Goal: Task Accomplishment & Management: Manage account settings

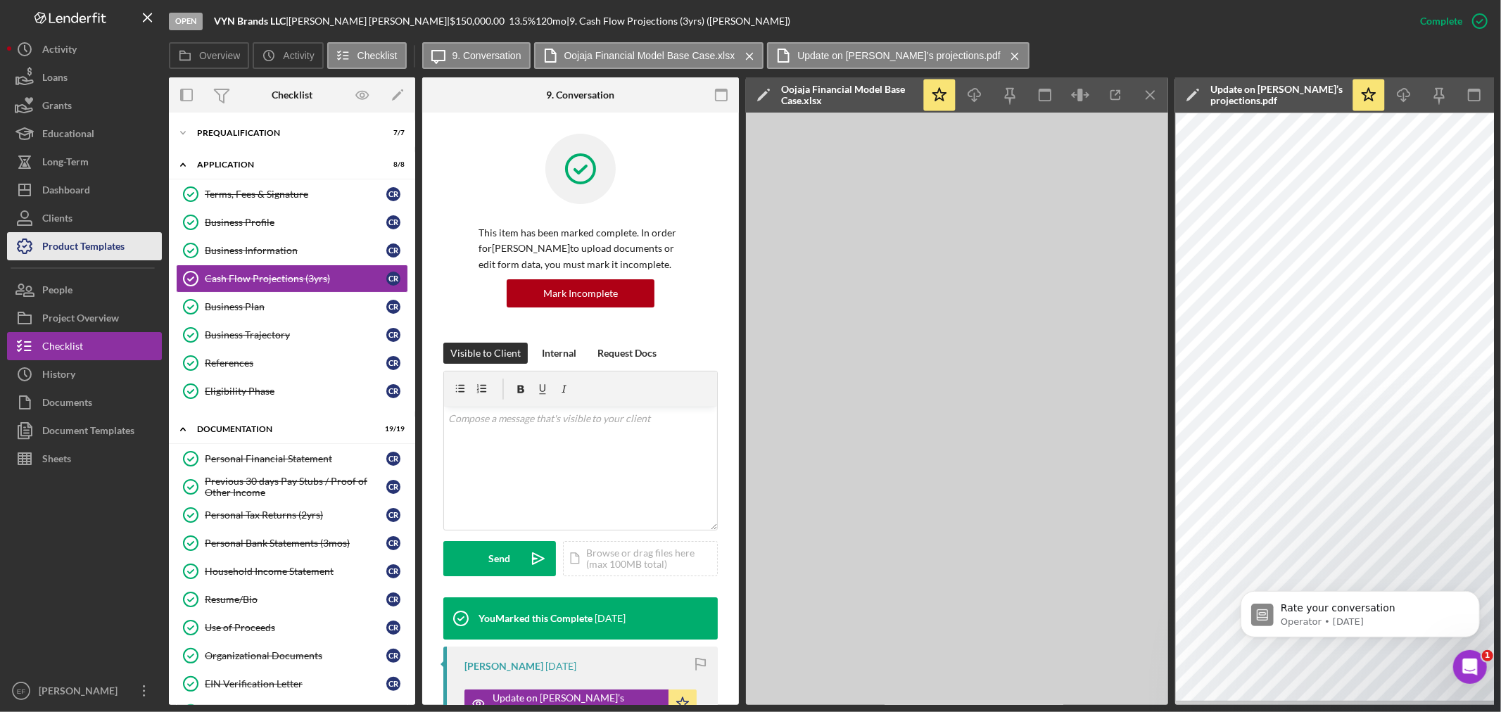
click at [32, 251] on icon "button" at bounding box center [24, 246] width 35 height 35
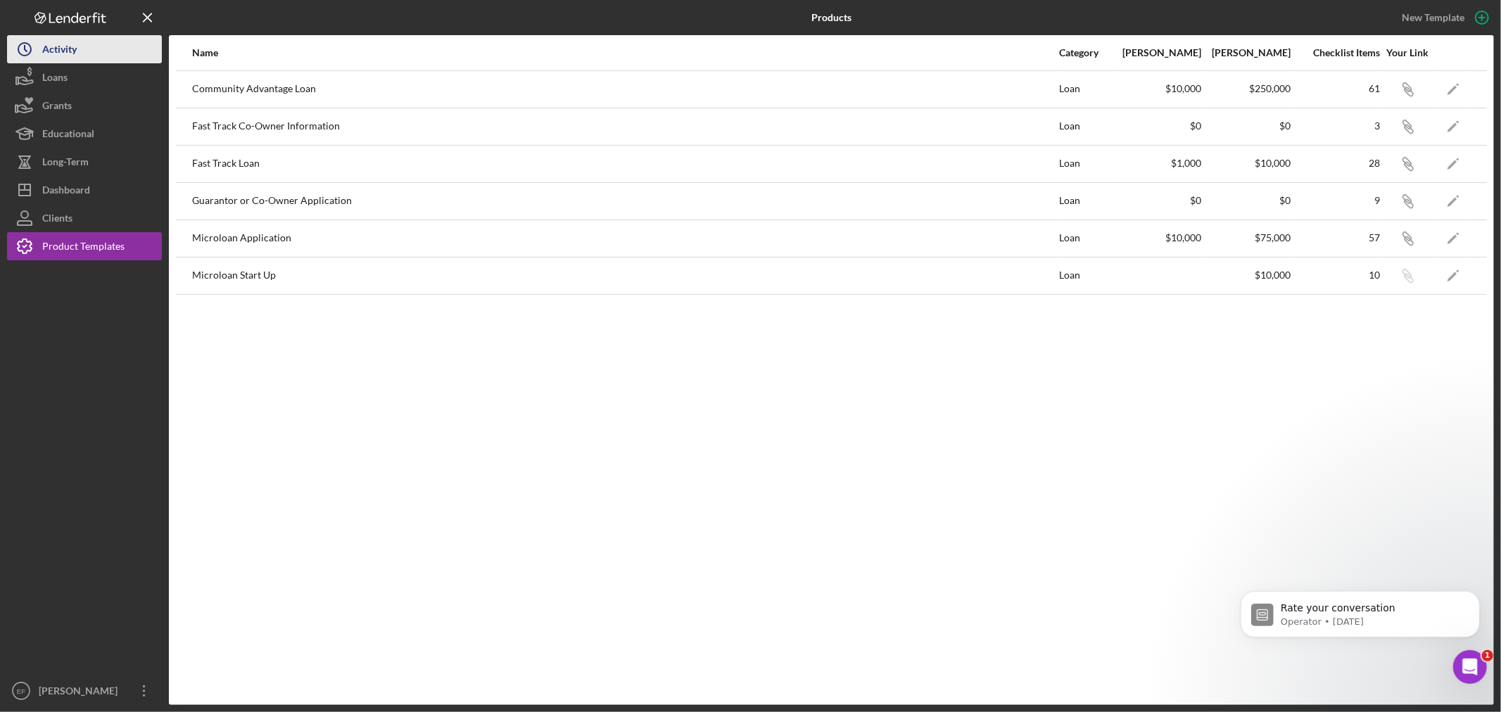
click at [51, 53] on div "Activity" at bounding box center [59, 51] width 34 height 32
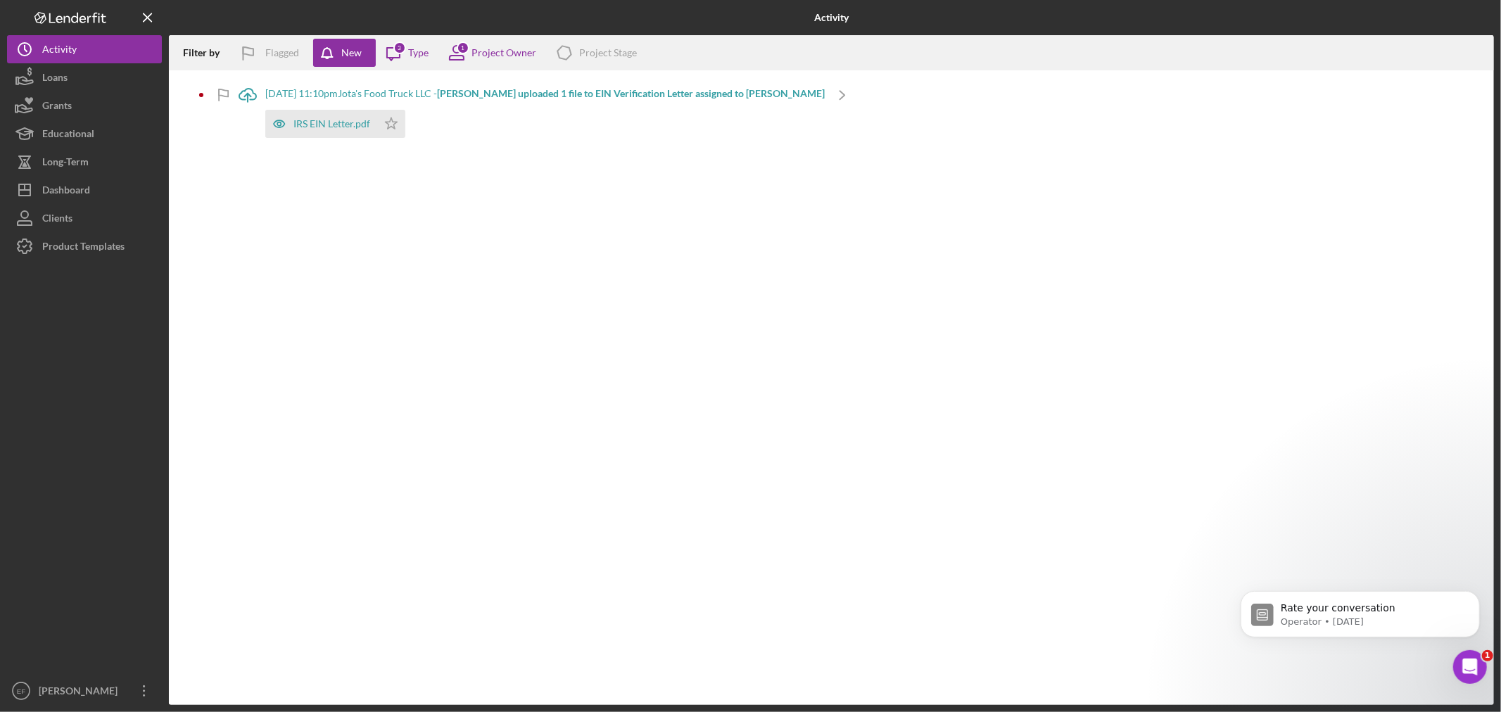
click at [63, 18] on icon "Logo-Reversed Created with Sketch." at bounding box center [70, 18] width 127 height 12
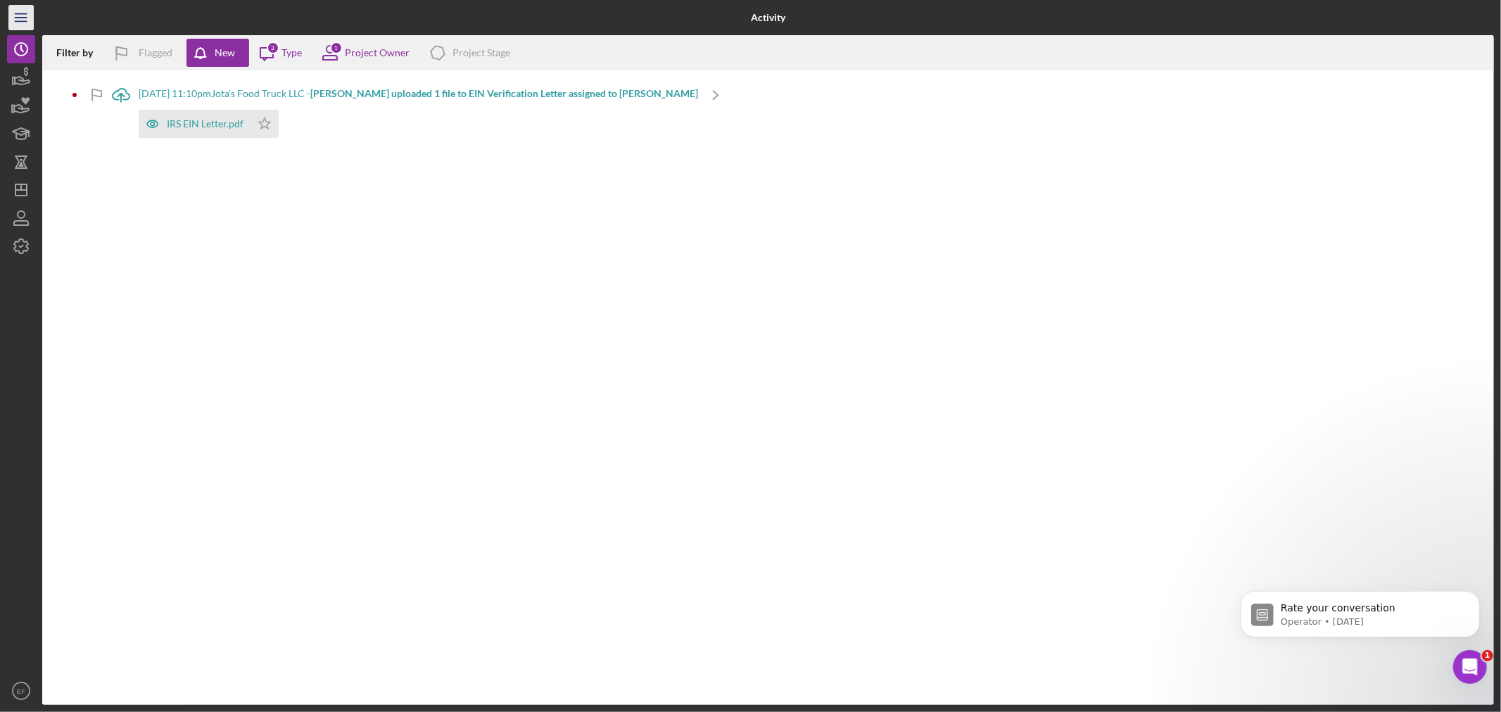
click at [15, 18] on line "button" at bounding box center [20, 18] width 11 height 0
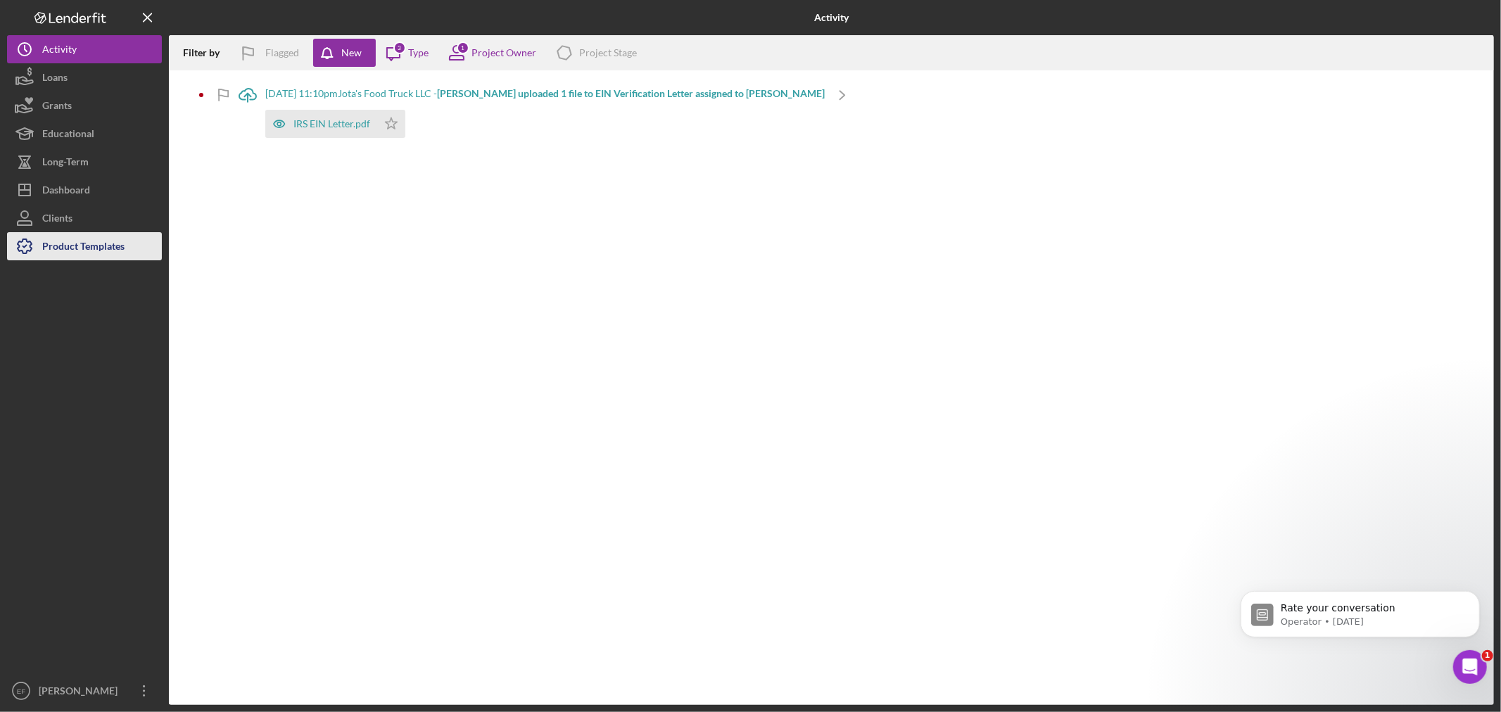
click at [72, 251] on div "Product Templates" at bounding box center [83, 248] width 82 height 32
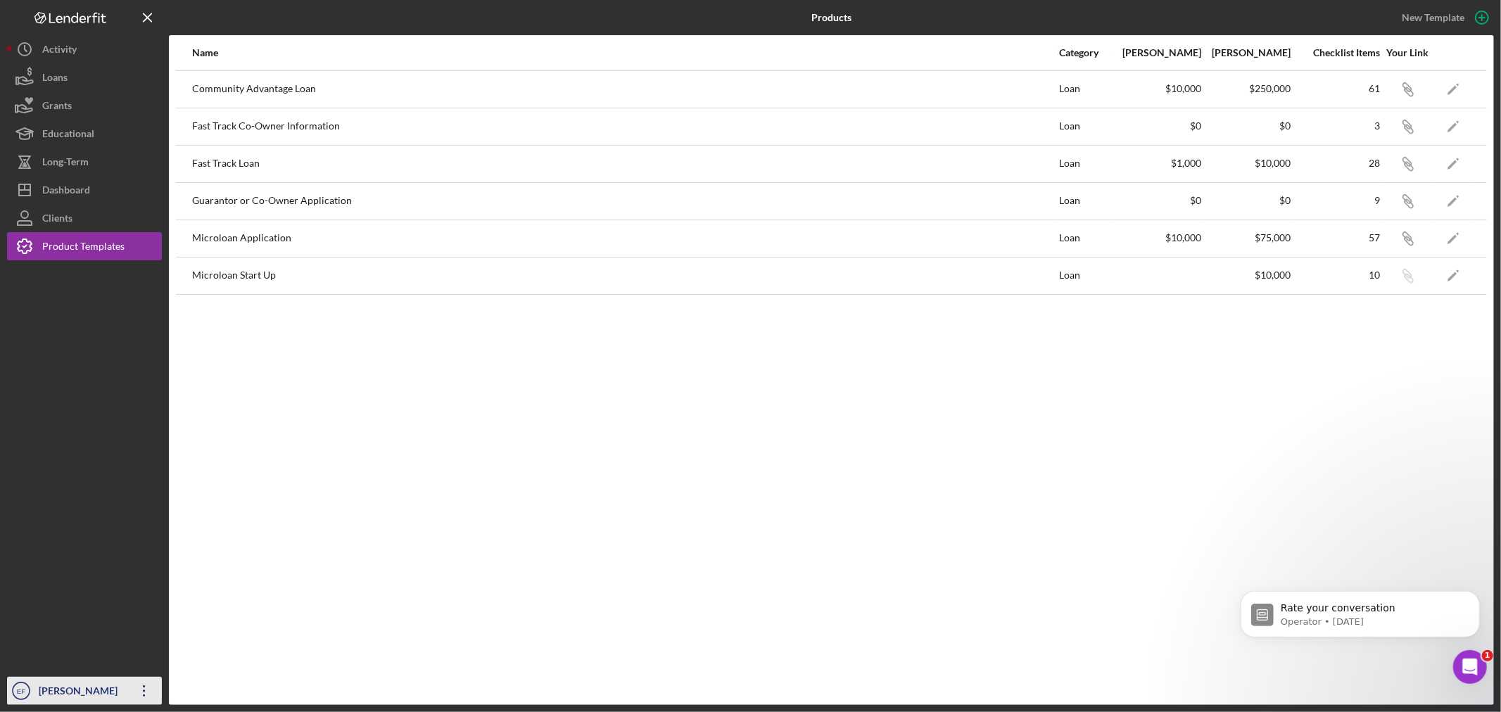
click at [145, 690] on icon "Icon/Overflow" at bounding box center [144, 691] width 35 height 35
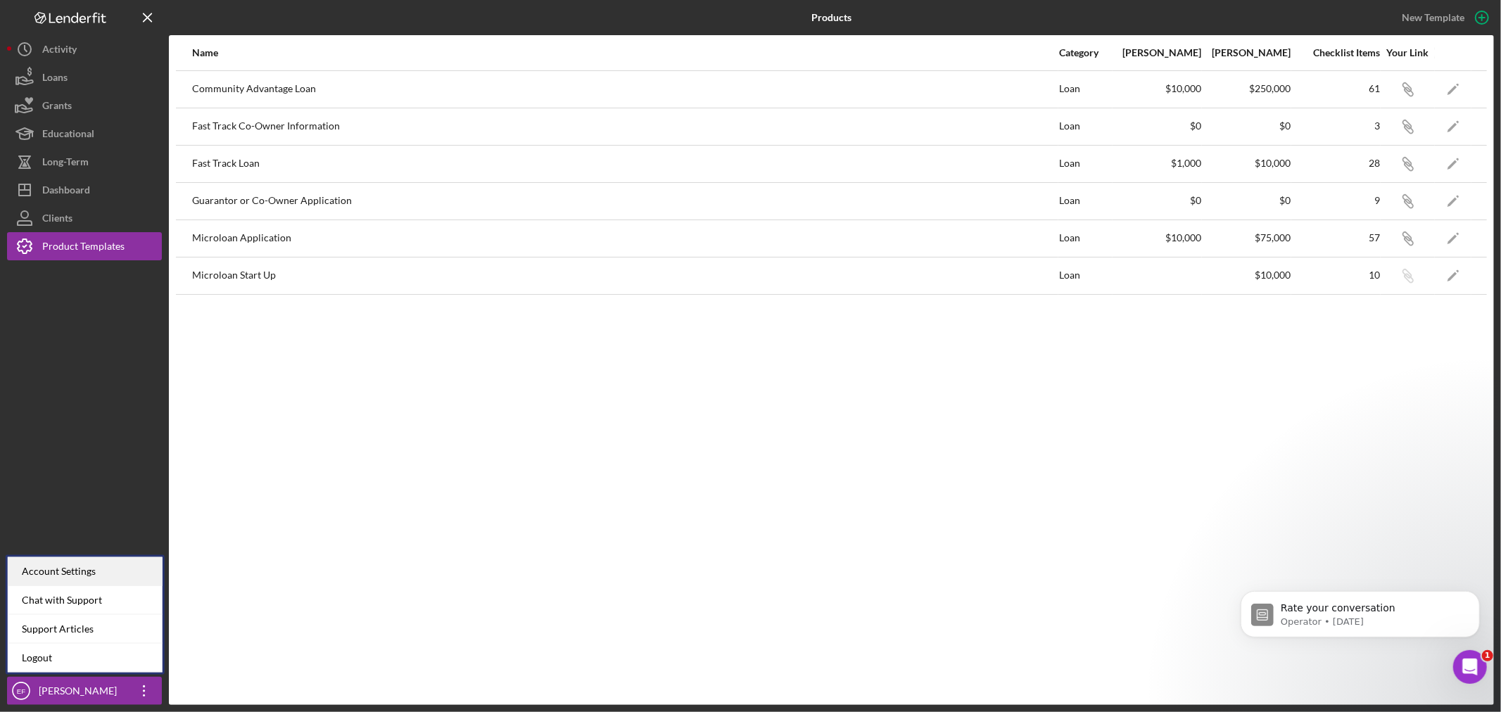
click at [78, 569] on div "Account Settings" at bounding box center [85, 572] width 155 height 29
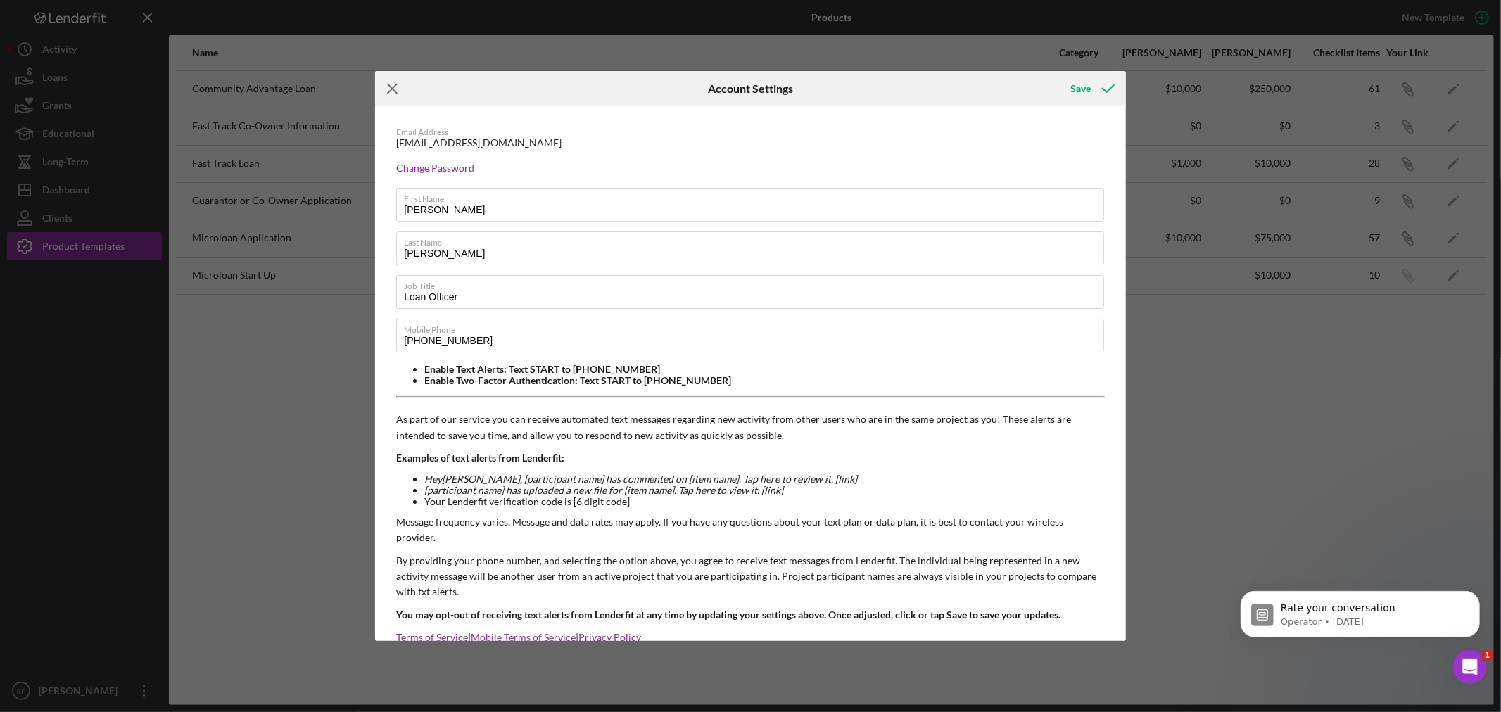
click at [384, 85] on icon "Icon/Menu Close" at bounding box center [392, 88] width 35 height 35
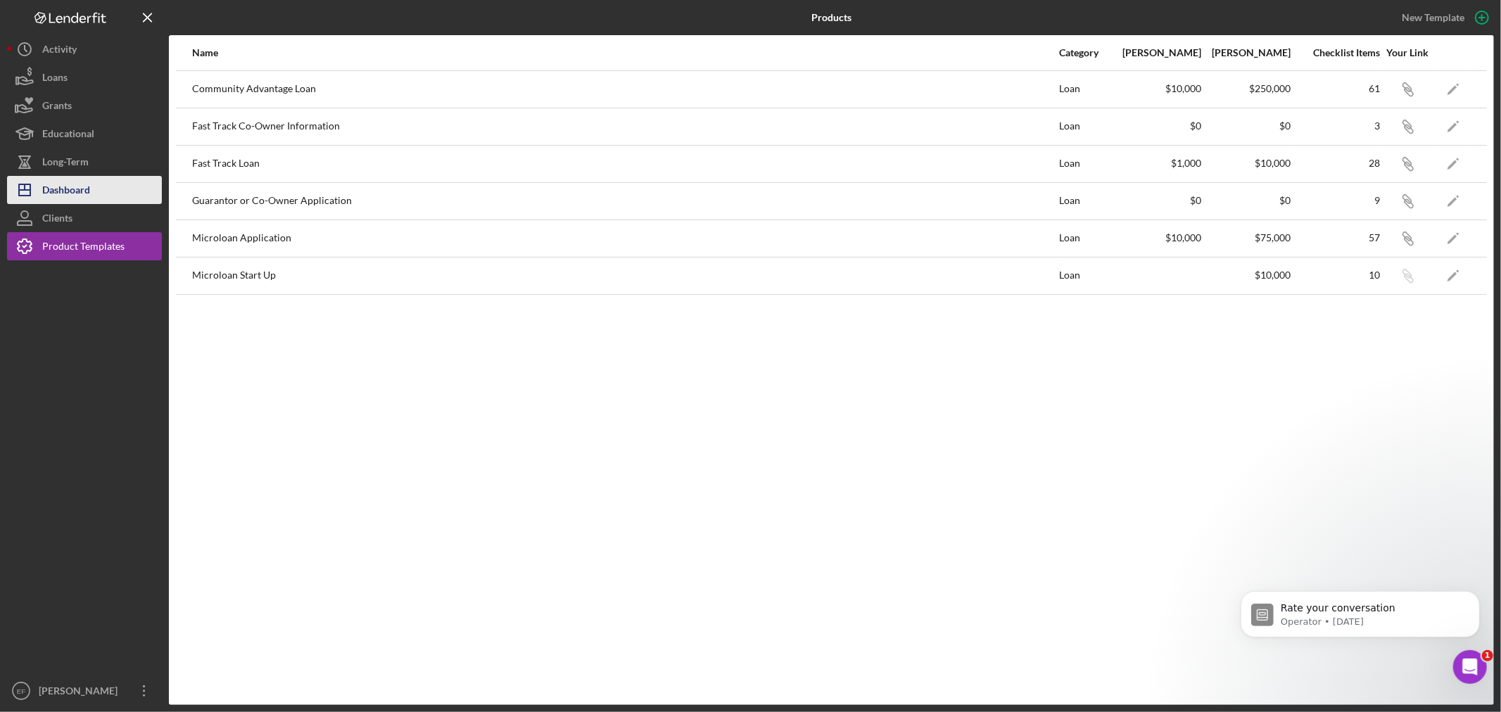
click at [53, 193] on div "Dashboard" at bounding box center [66, 192] width 48 height 32
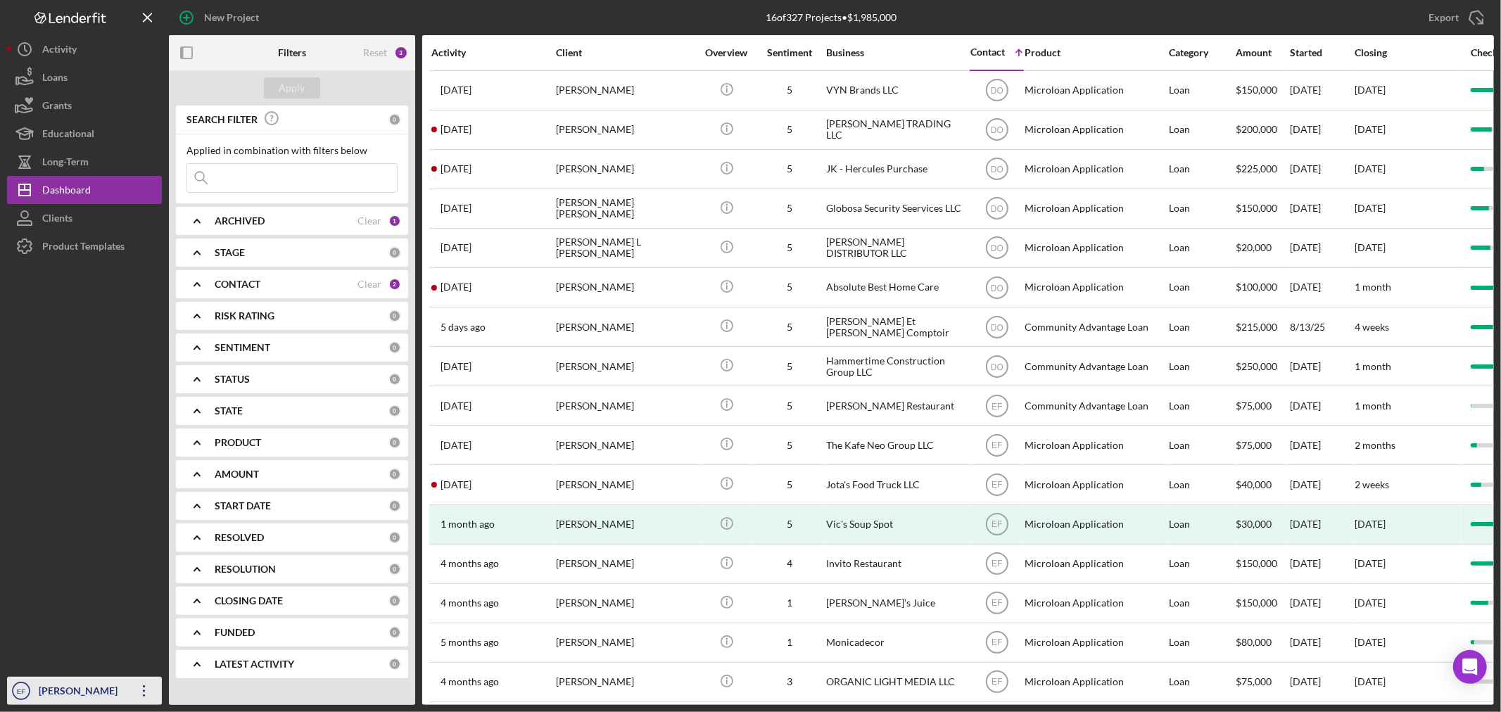
click at [120, 686] on div "[PERSON_NAME]" at bounding box center [81, 693] width 92 height 32
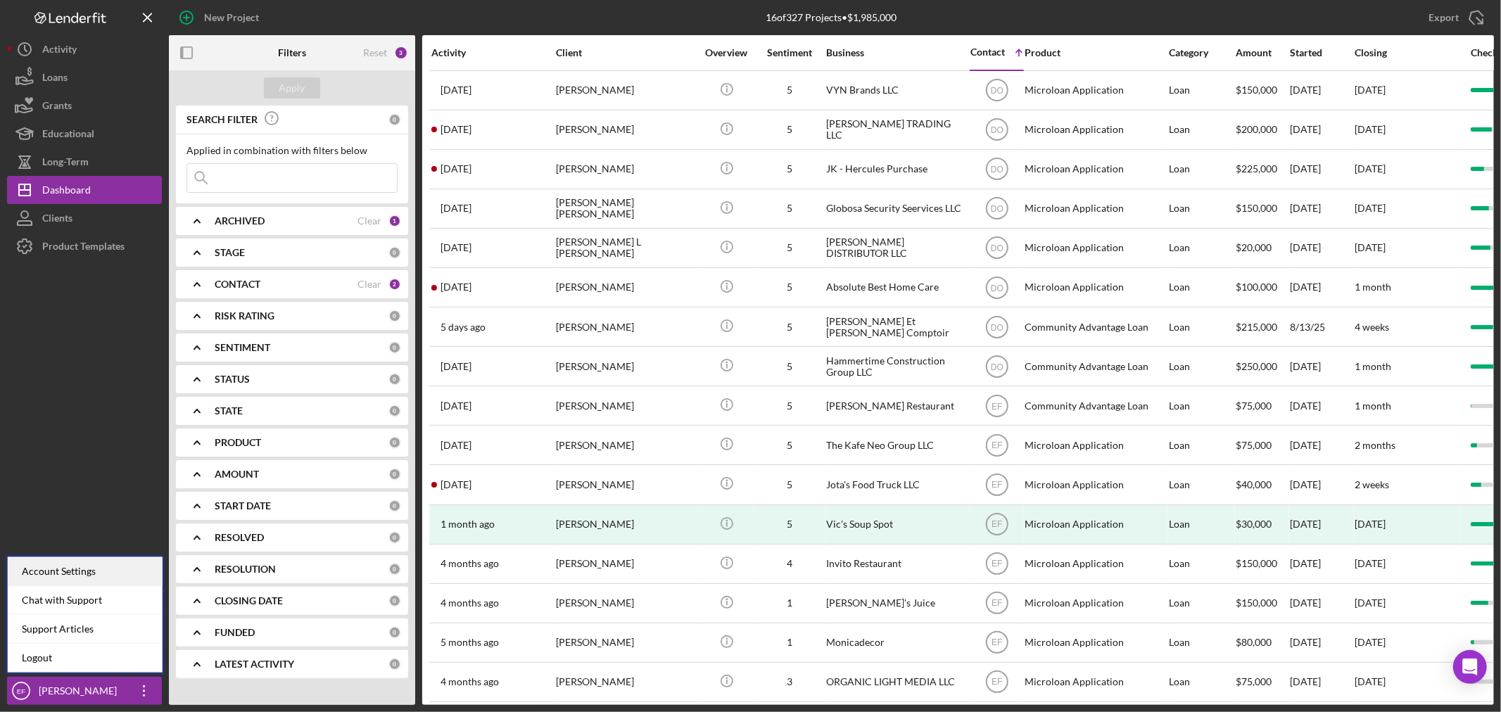
click at [90, 566] on div "Account Settings" at bounding box center [85, 572] width 155 height 29
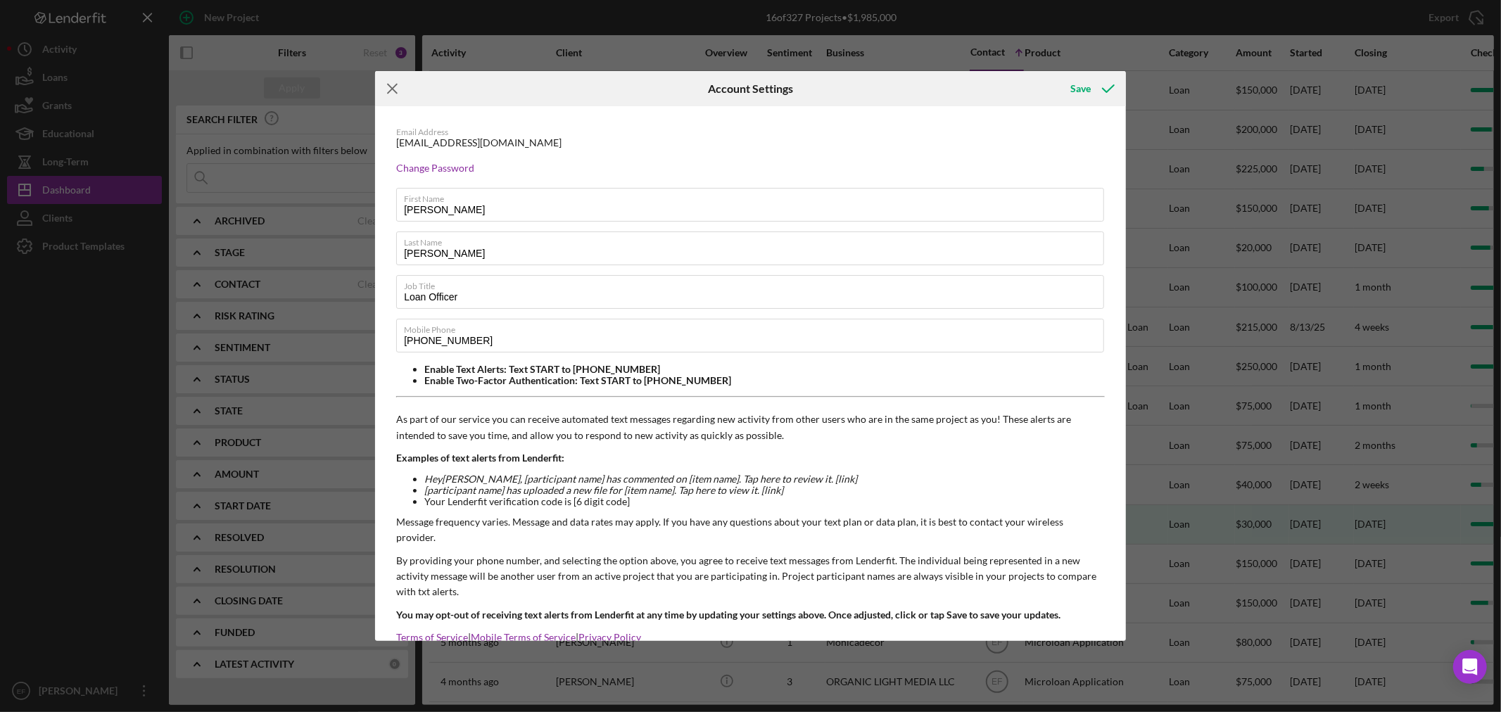
click at [394, 94] on icon "Icon/Menu Close" at bounding box center [392, 88] width 35 height 35
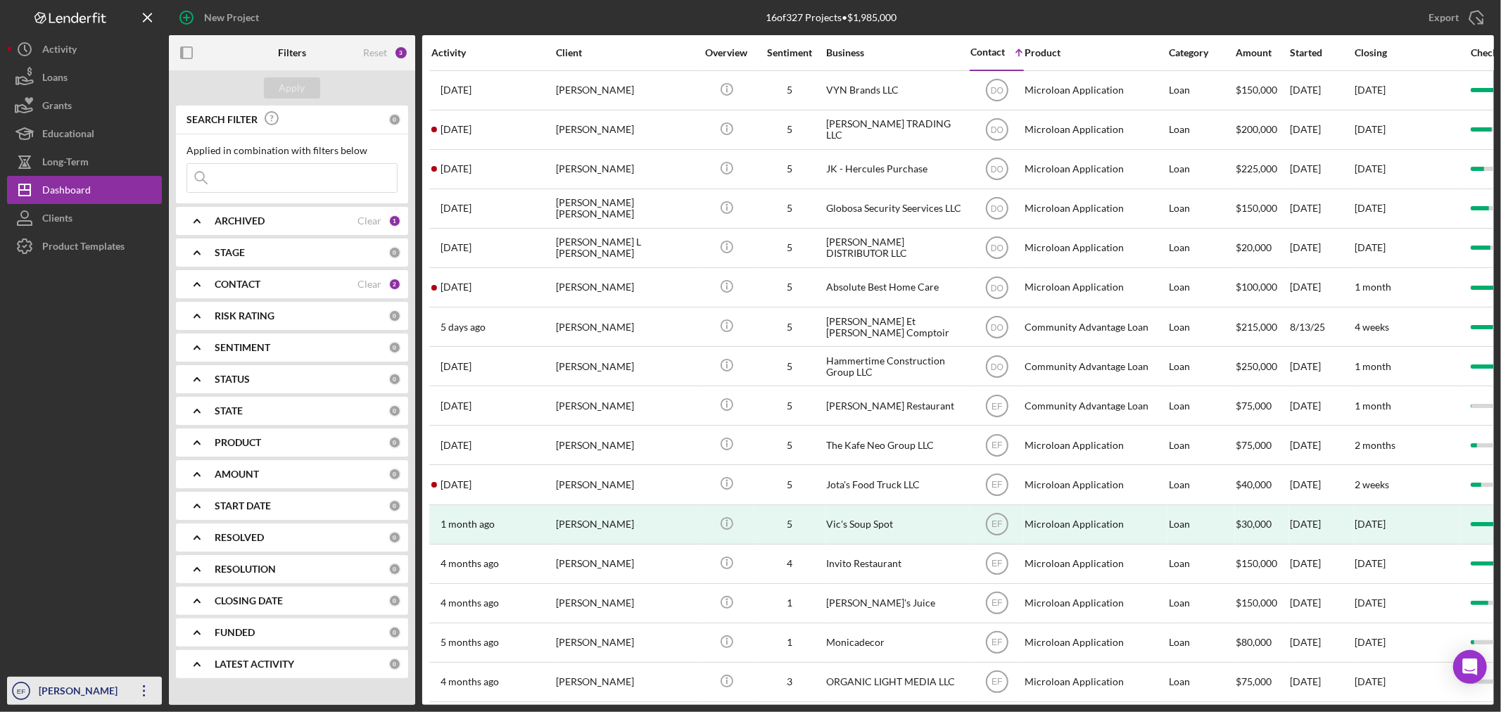
click at [46, 693] on div "[PERSON_NAME]" at bounding box center [81, 693] width 92 height 32
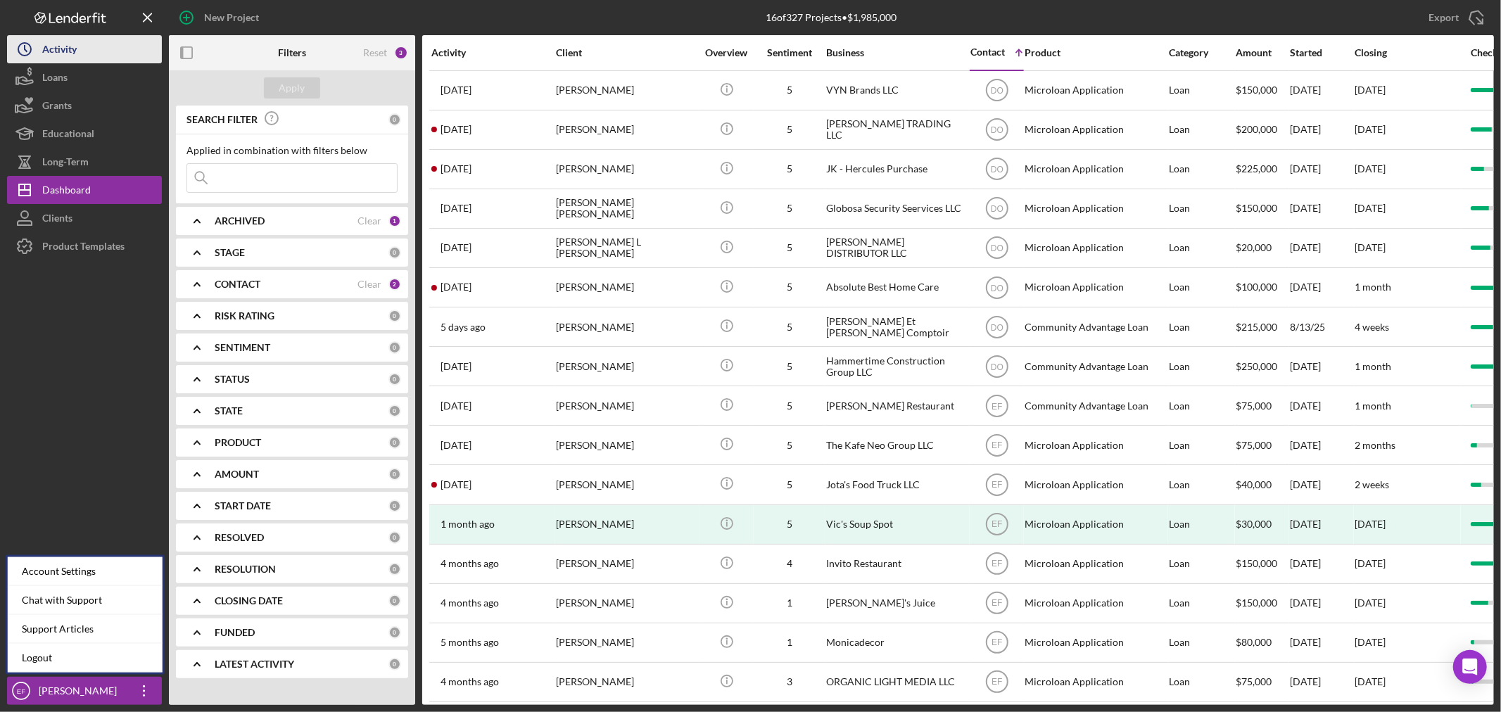
click at [99, 48] on button "Icon/History Activity" at bounding box center [84, 49] width 155 height 28
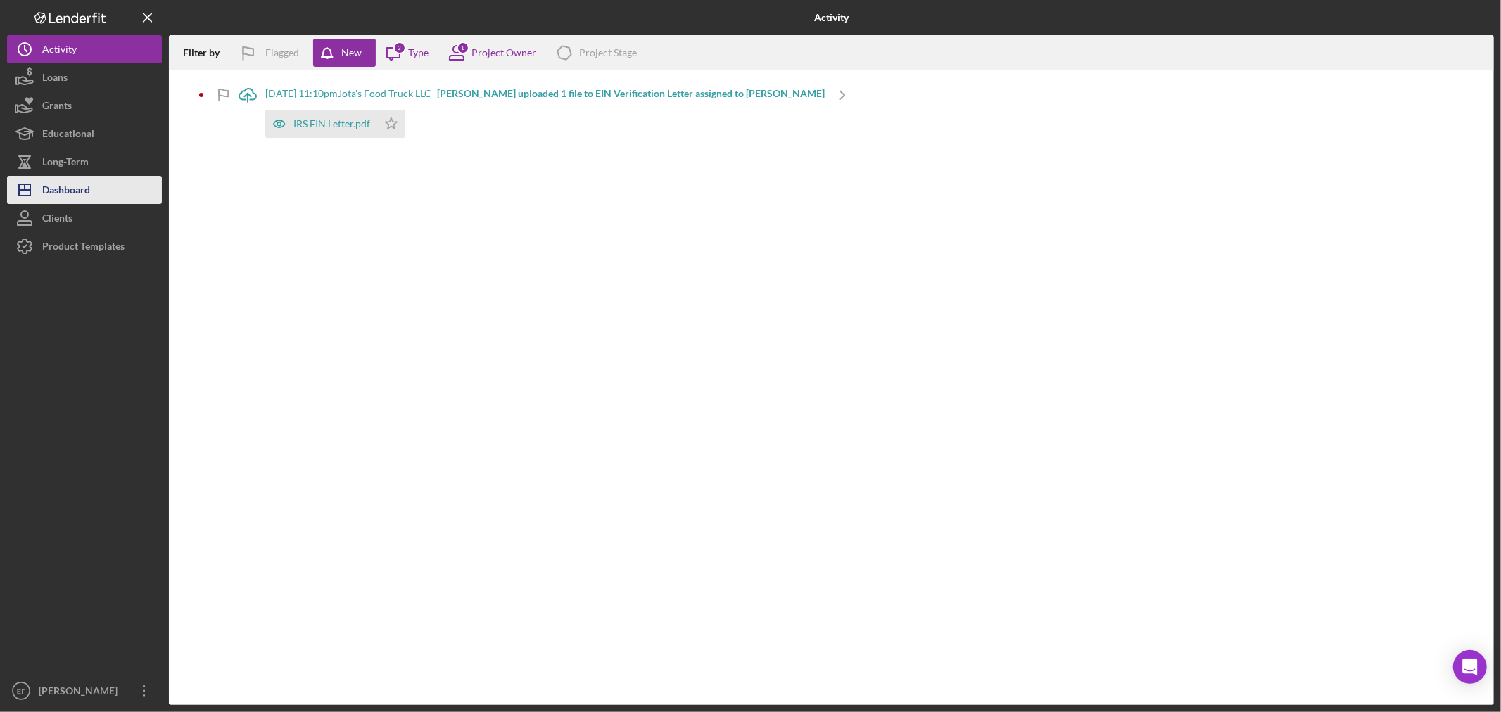
click at [73, 190] on div "Dashboard" at bounding box center [66, 192] width 48 height 32
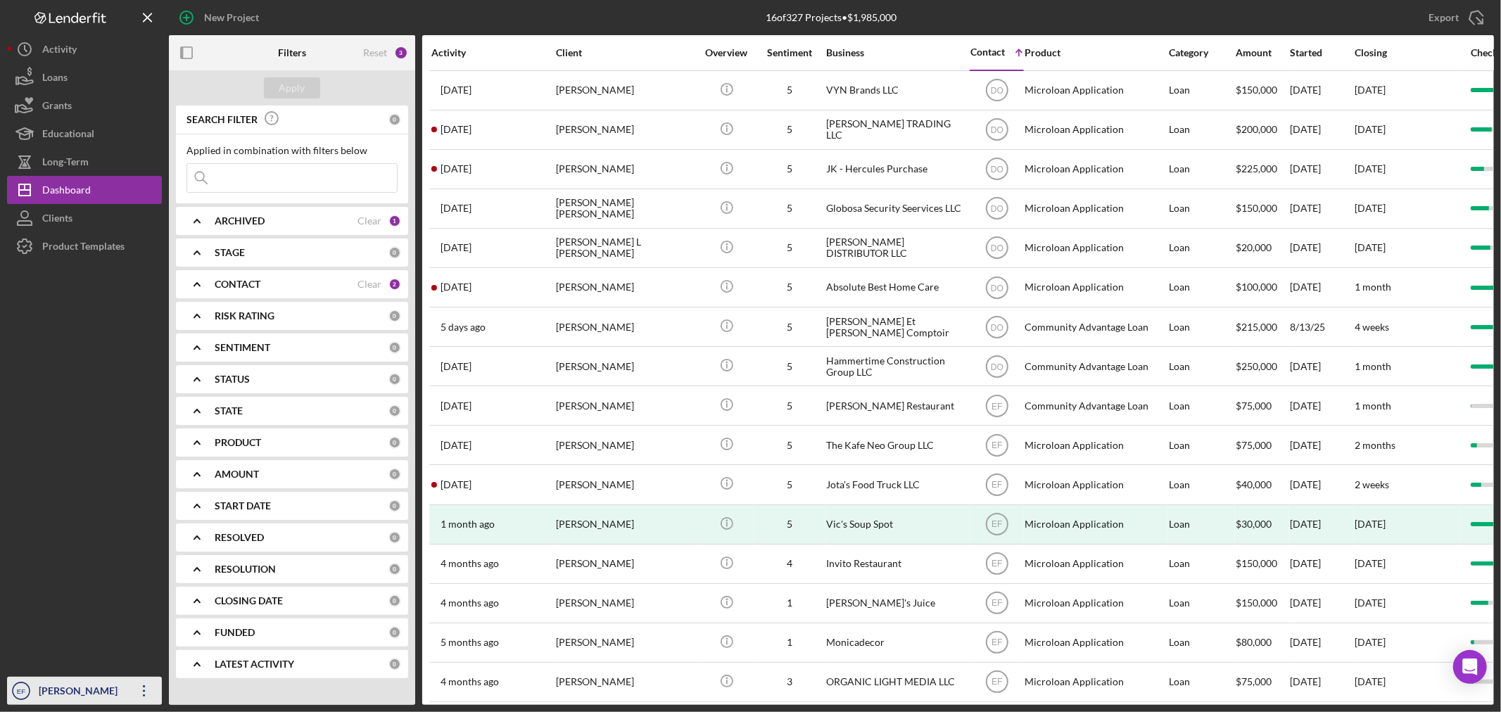
click at [141, 700] on icon "Icon/Overflow" at bounding box center [144, 691] width 35 height 35
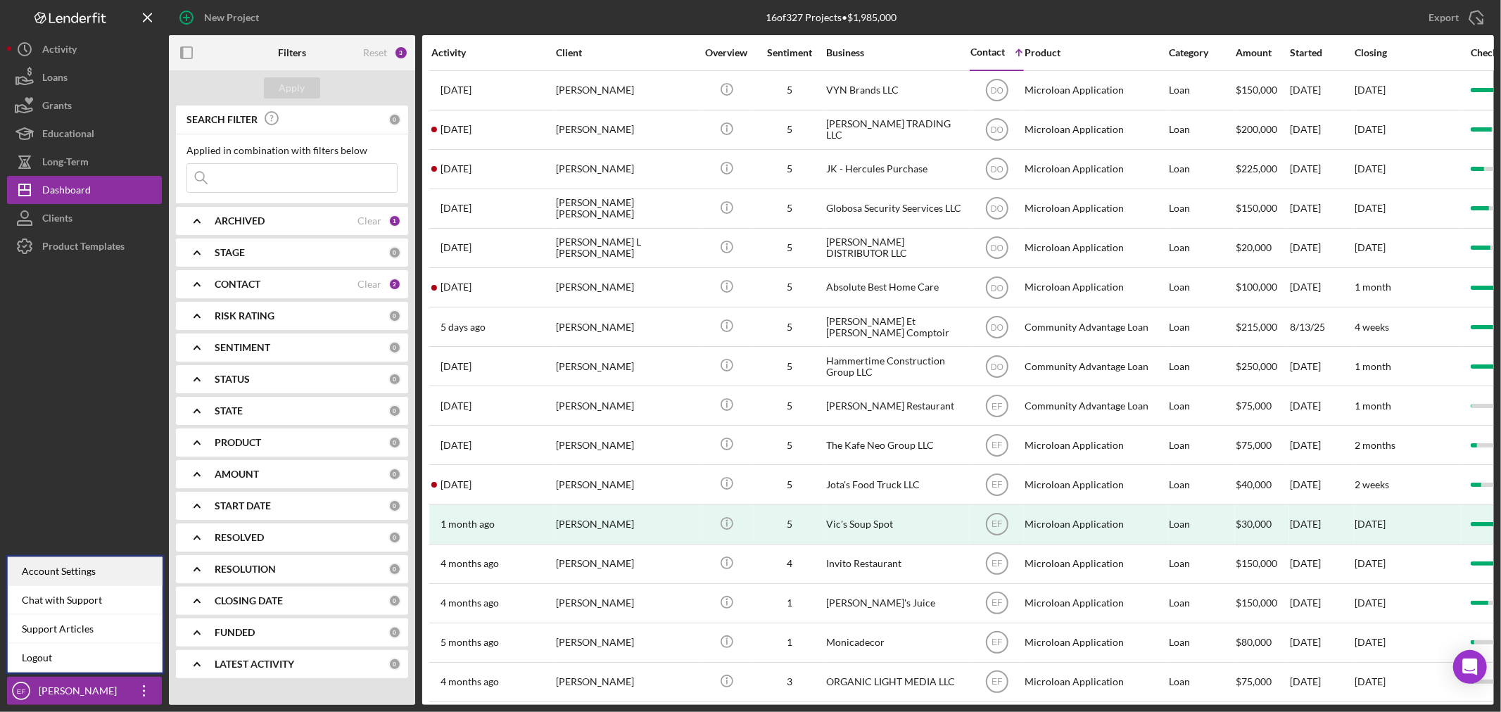
click at [53, 572] on div "Account Settings" at bounding box center [85, 572] width 155 height 29
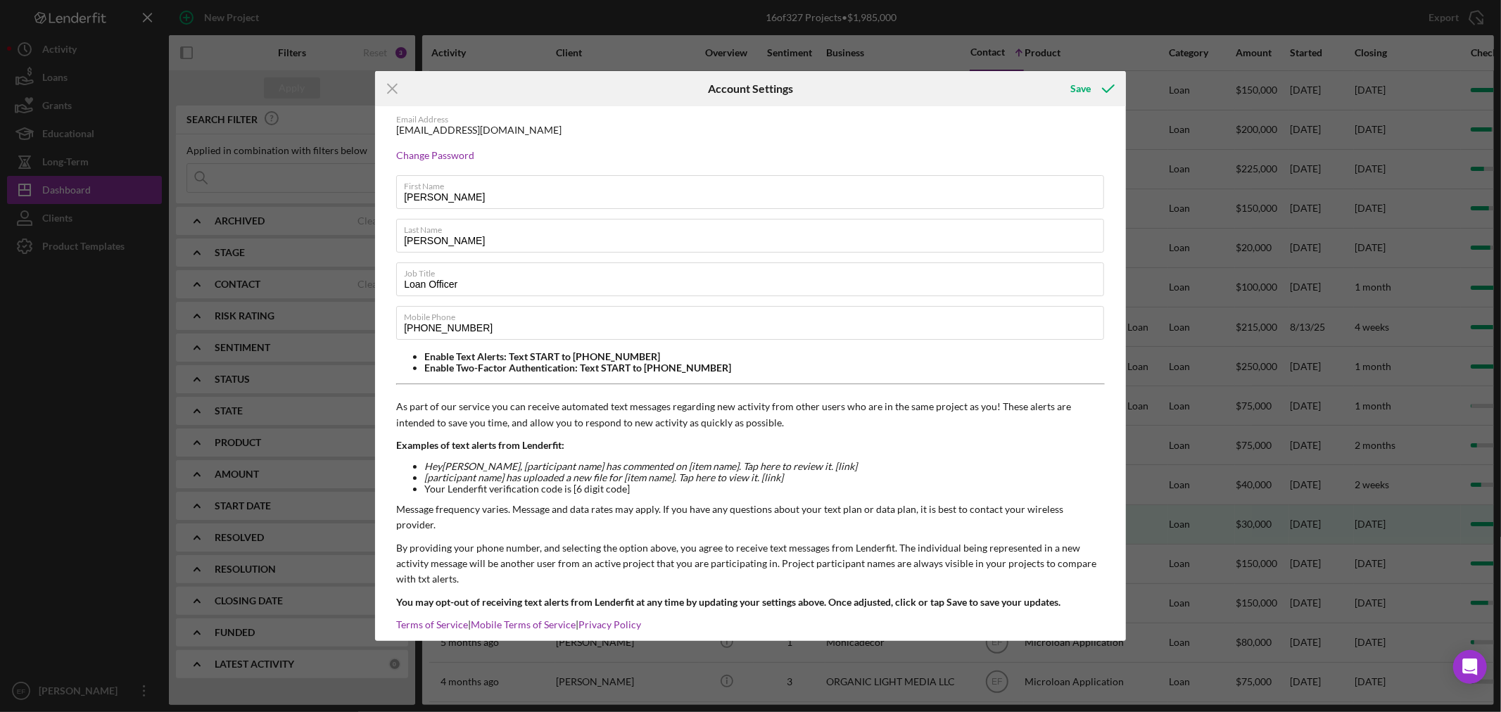
scroll to position [17, 0]
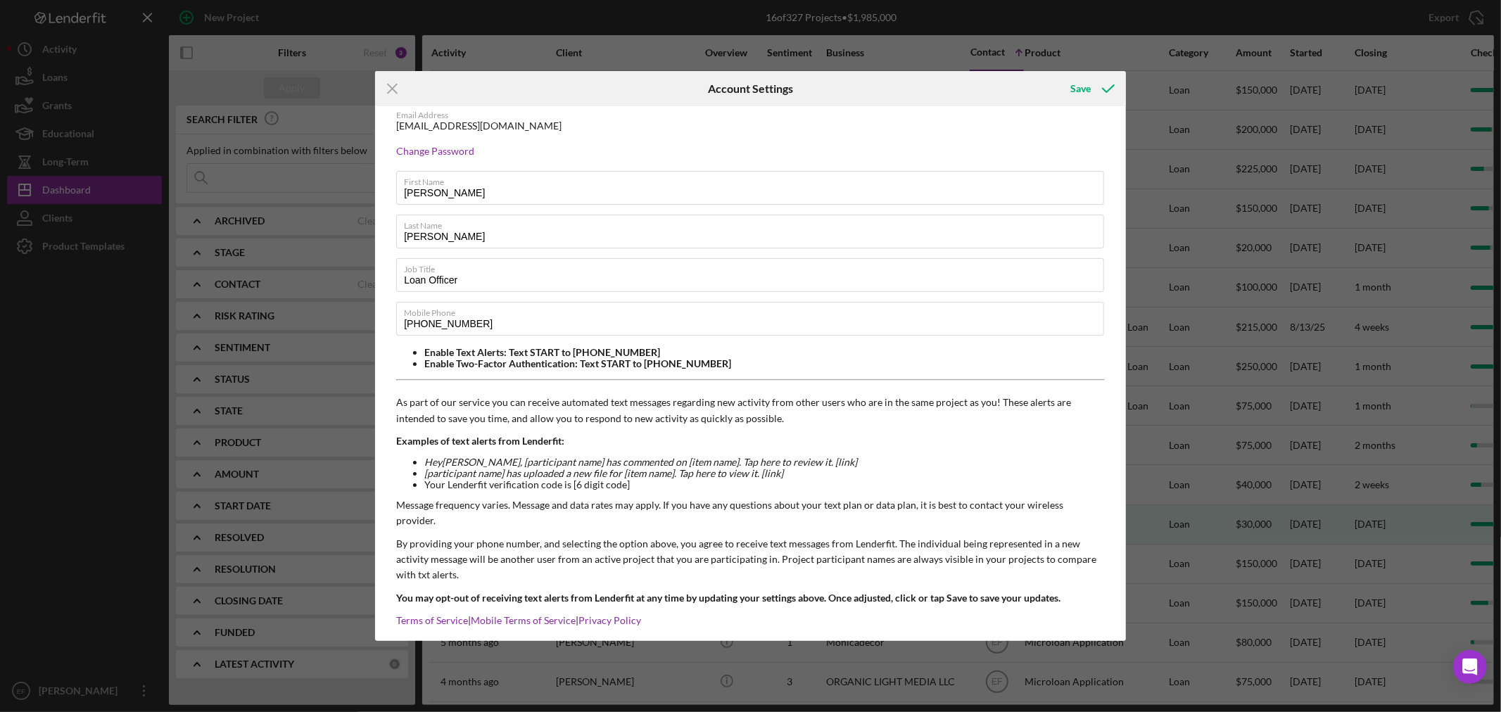
click at [84, 586] on div "Icon/Menu Close Account Settings Save Email Address [EMAIL_ADDRESS][DOMAIN_NAME…" at bounding box center [750, 356] width 1501 height 712
click at [392, 87] on icon "Icon/Menu Close" at bounding box center [392, 88] width 35 height 35
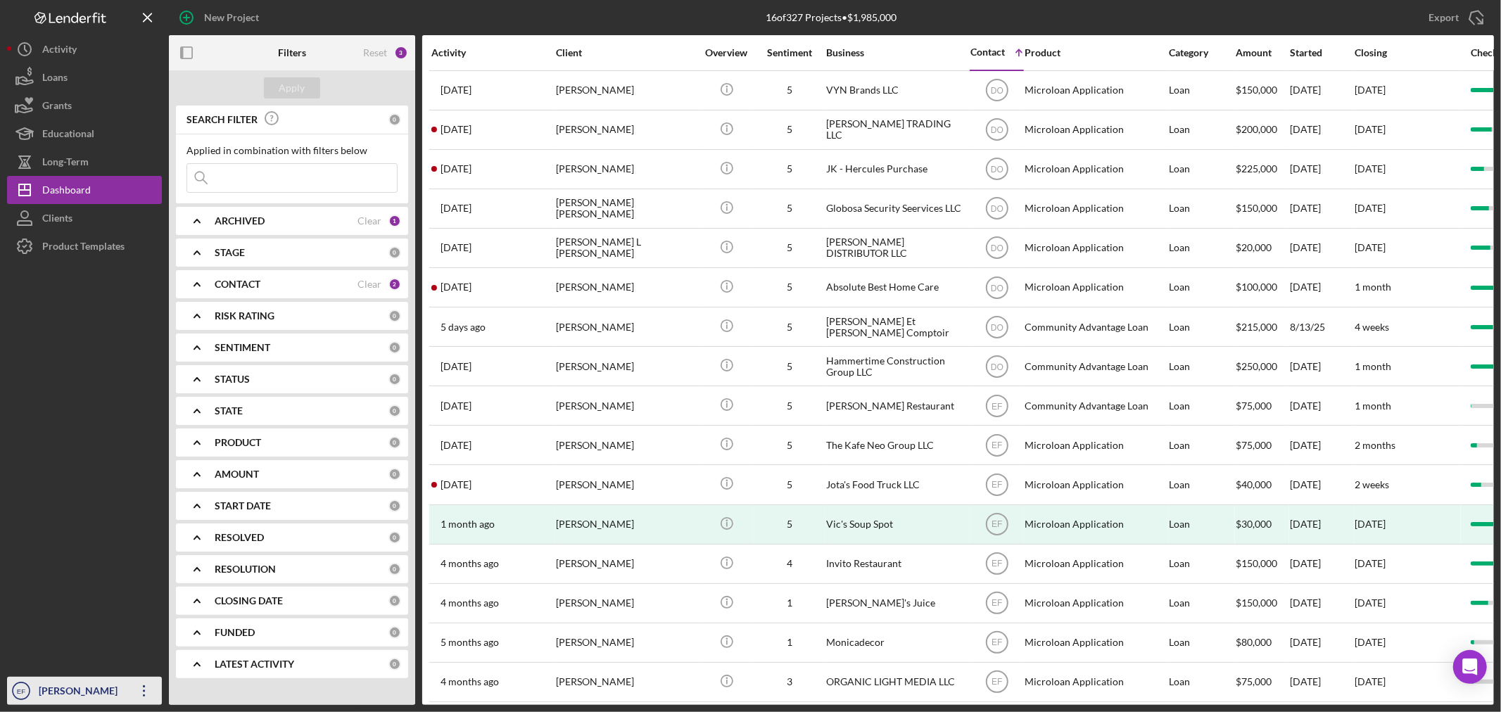
click at [141, 691] on icon "Icon/Overflow" at bounding box center [144, 691] width 35 height 35
drag, startPoint x: 149, startPoint y: 693, endPoint x: 139, endPoint y: 687, distance: 11.1
click at [145, 691] on icon "Icon/Overflow" at bounding box center [144, 691] width 35 height 35
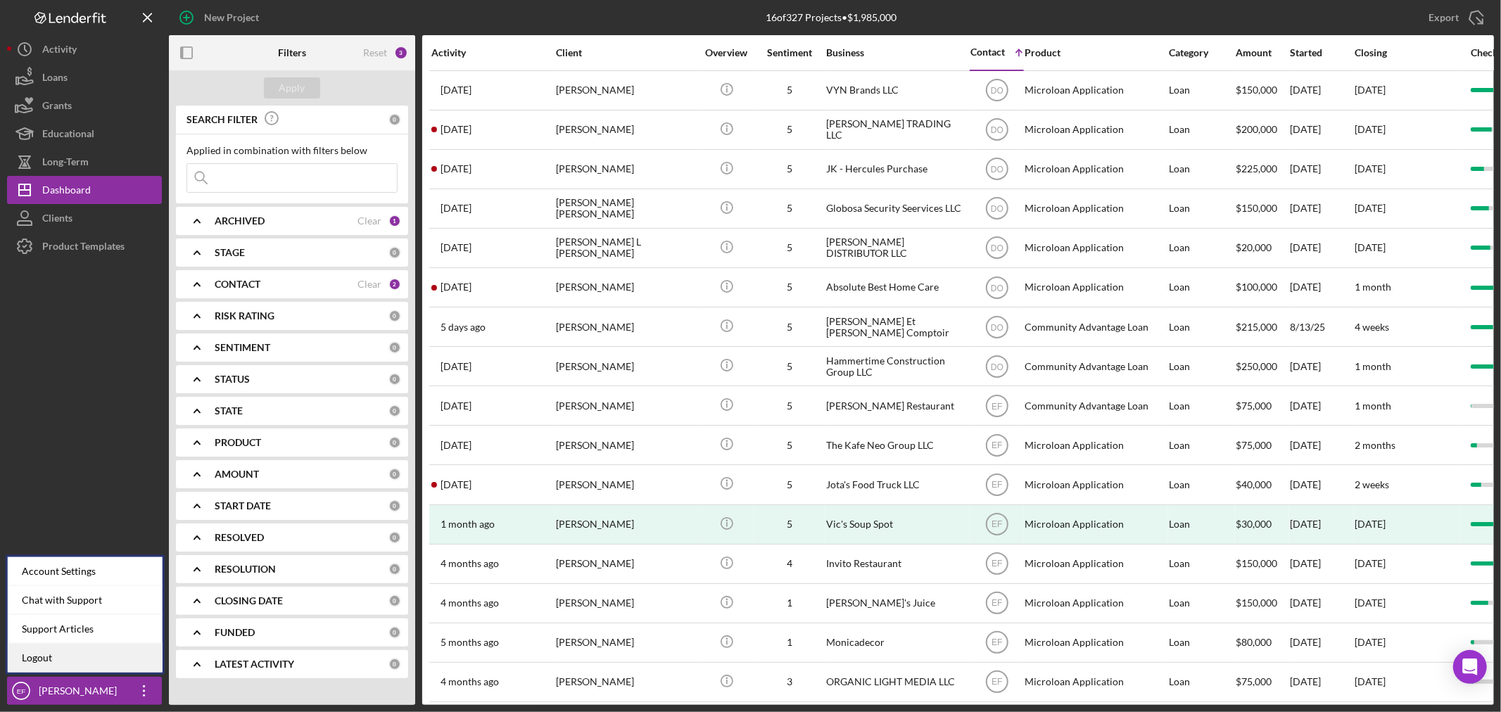
click at [96, 665] on link "Logout" at bounding box center [85, 658] width 155 height 29
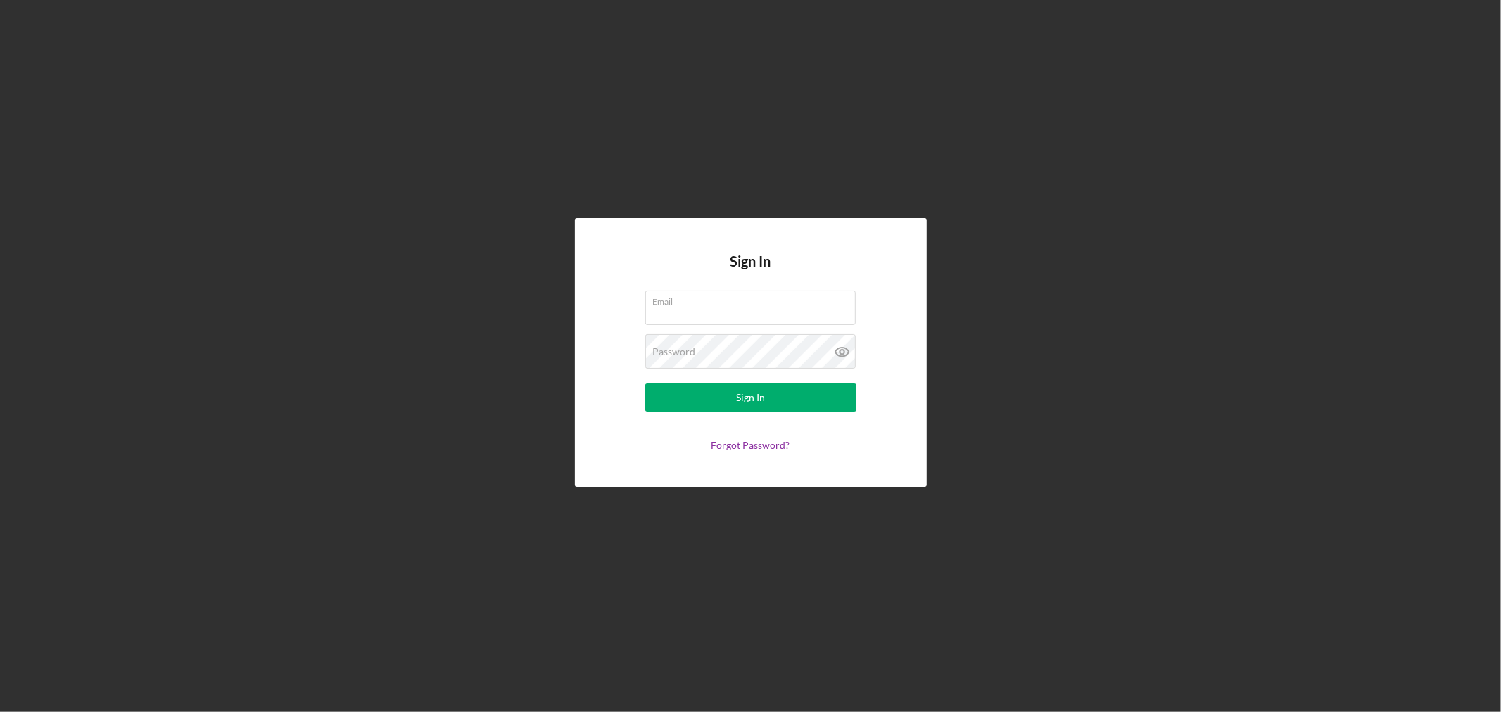
type input "efermin@communitycapitalny.org"
click at [740, 392] on div "Sign In" at bounding box center [750, 398] width 29 height 28
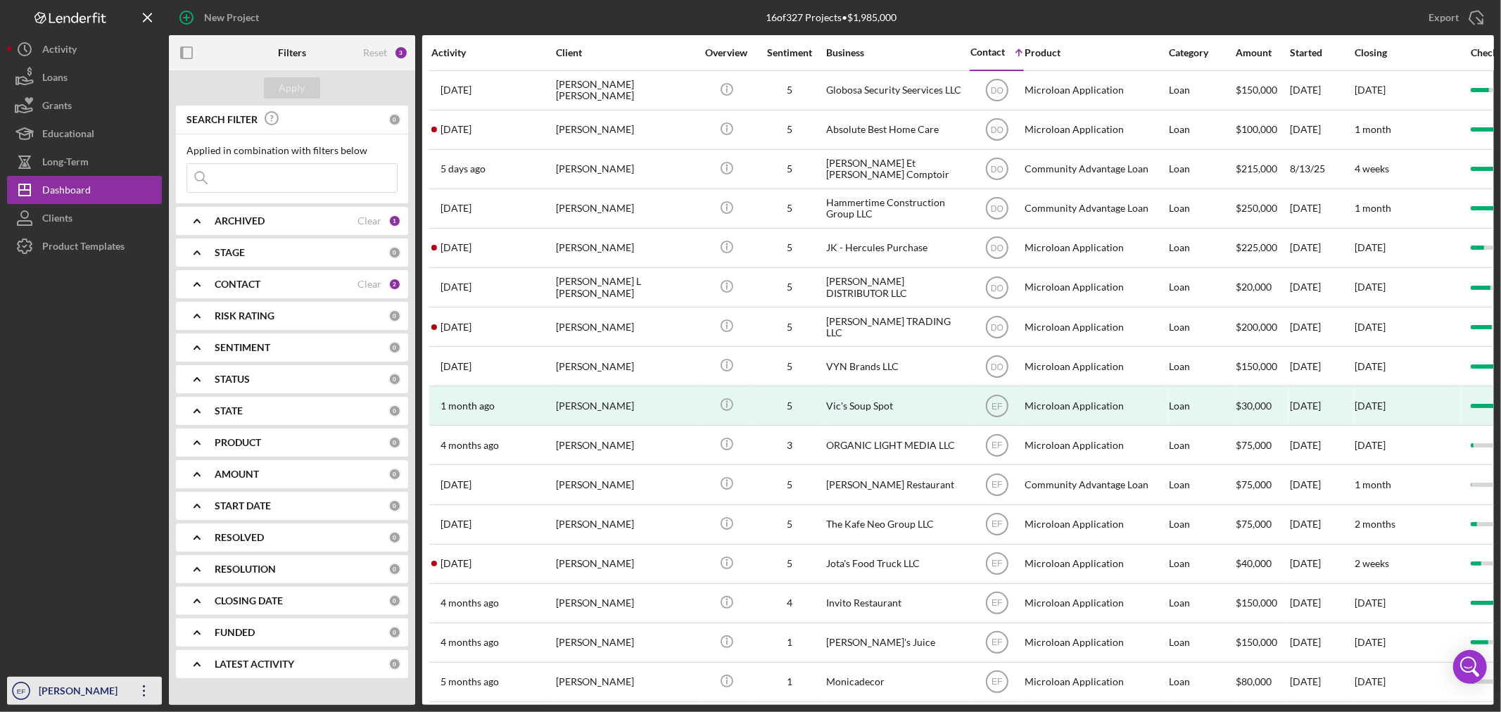
click at [146, 692] on icon "Icon/Overflow" at bounding box center [144, 691] width 35 height 35
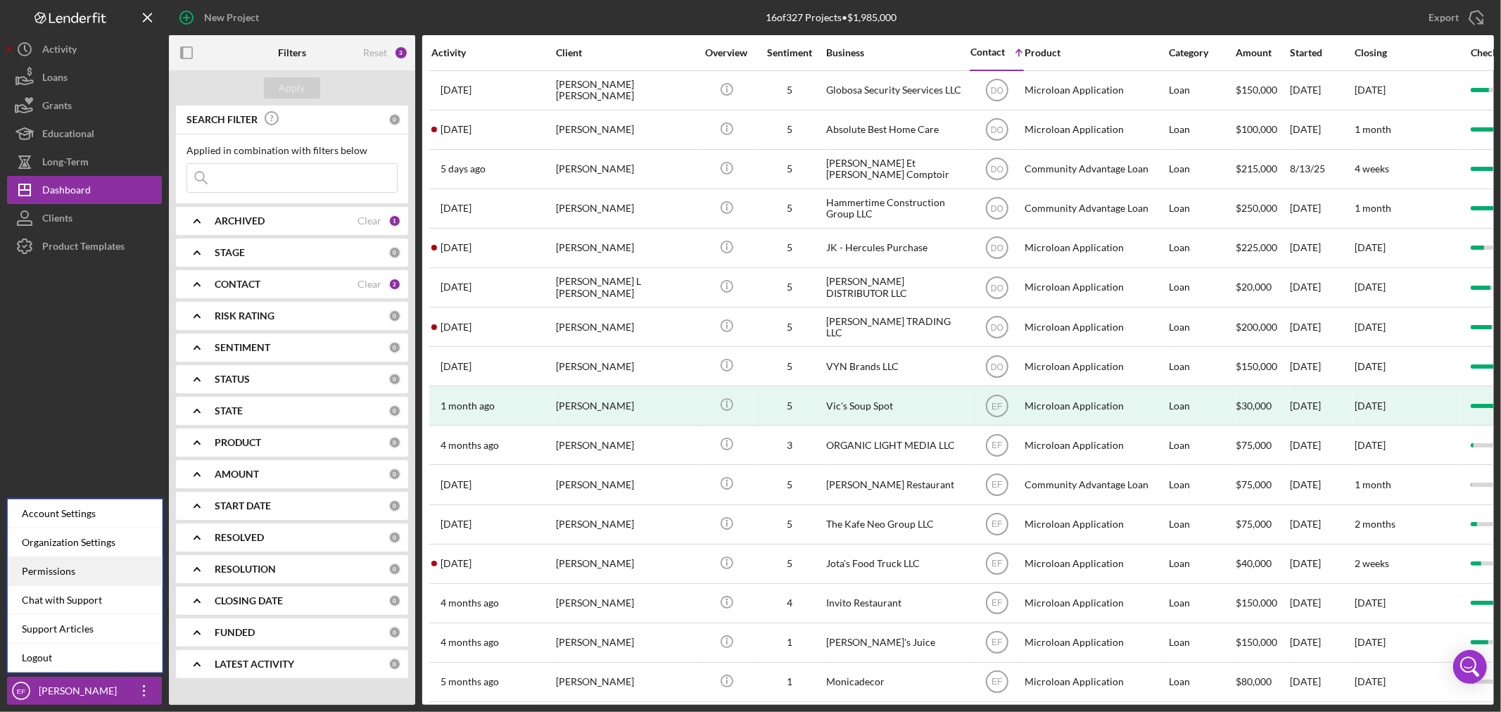
click at [102, 566] on div "Permissions" at bounding box center [85, 572] width 155 height 29
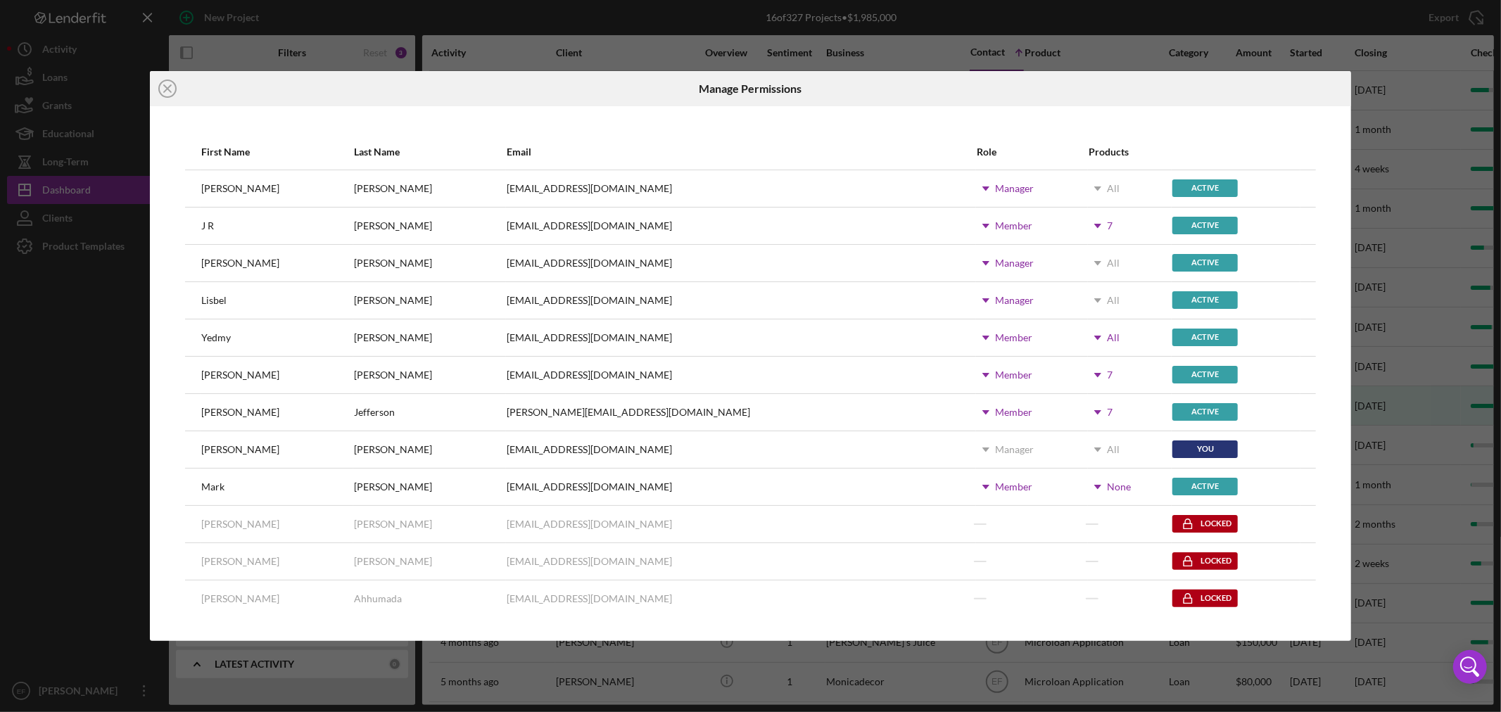
click at [1095, 486] on use at bounding box center [1098, 487] width 7 height 4
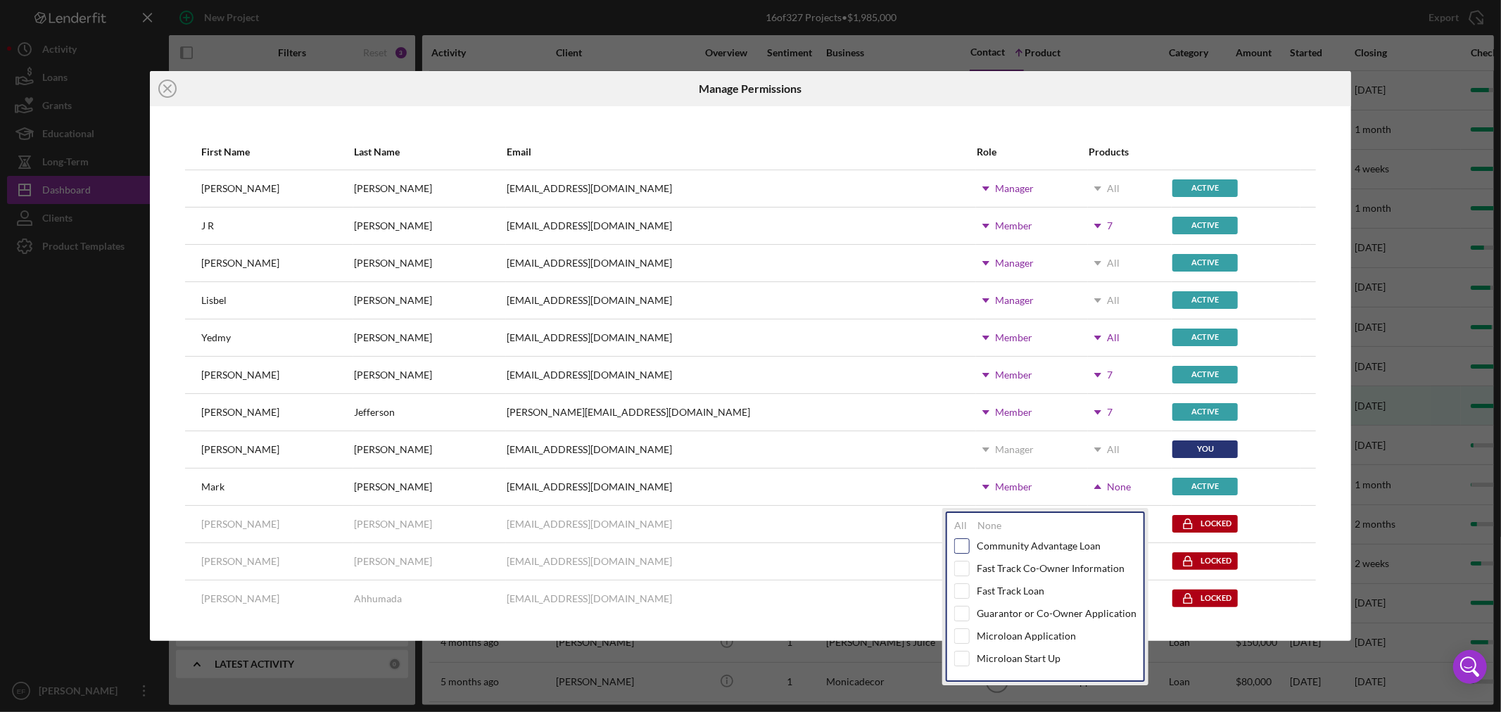
click at [966, 542] on input "checkbox" at bounding box center [962, 546] width 14 height 14
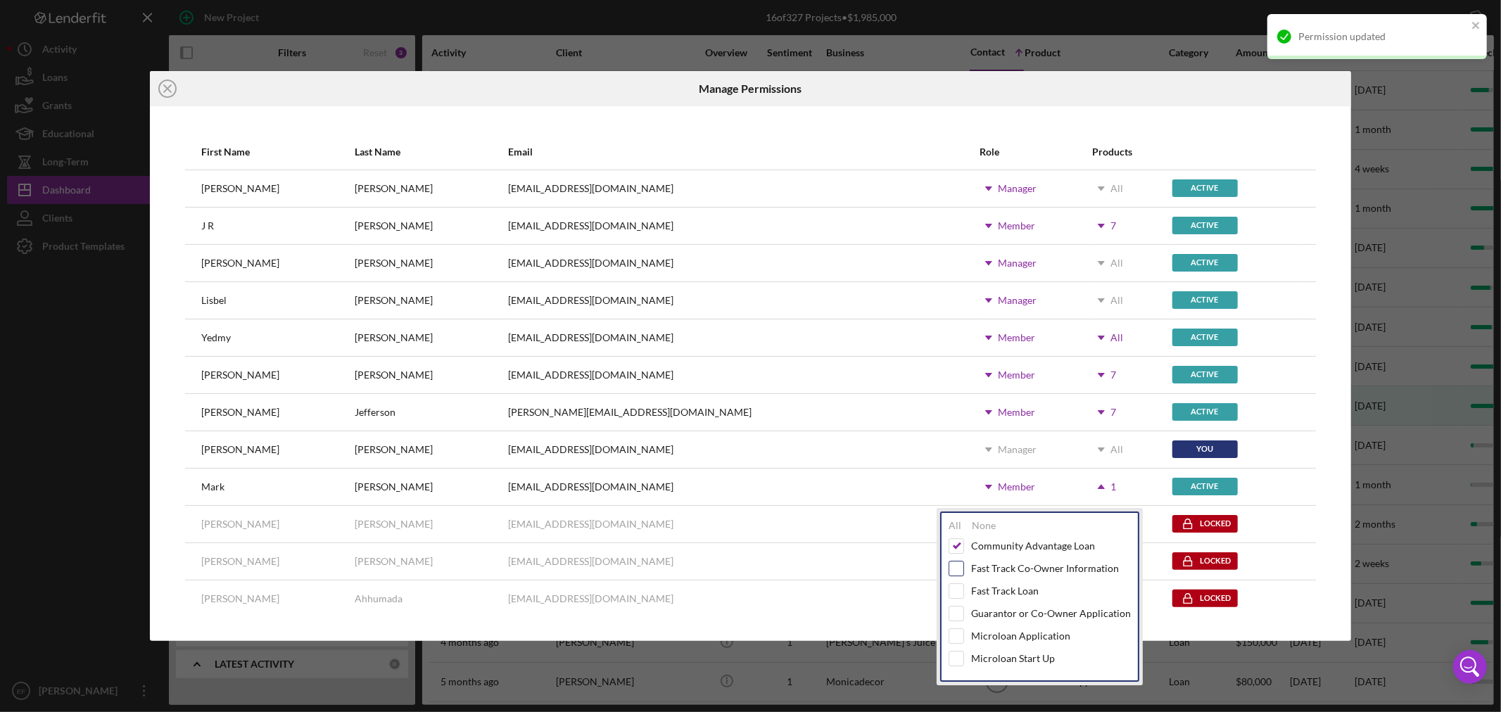
click at [960, 567] on input "checkbox" at bounding box center [957, 569] width 14 height 14
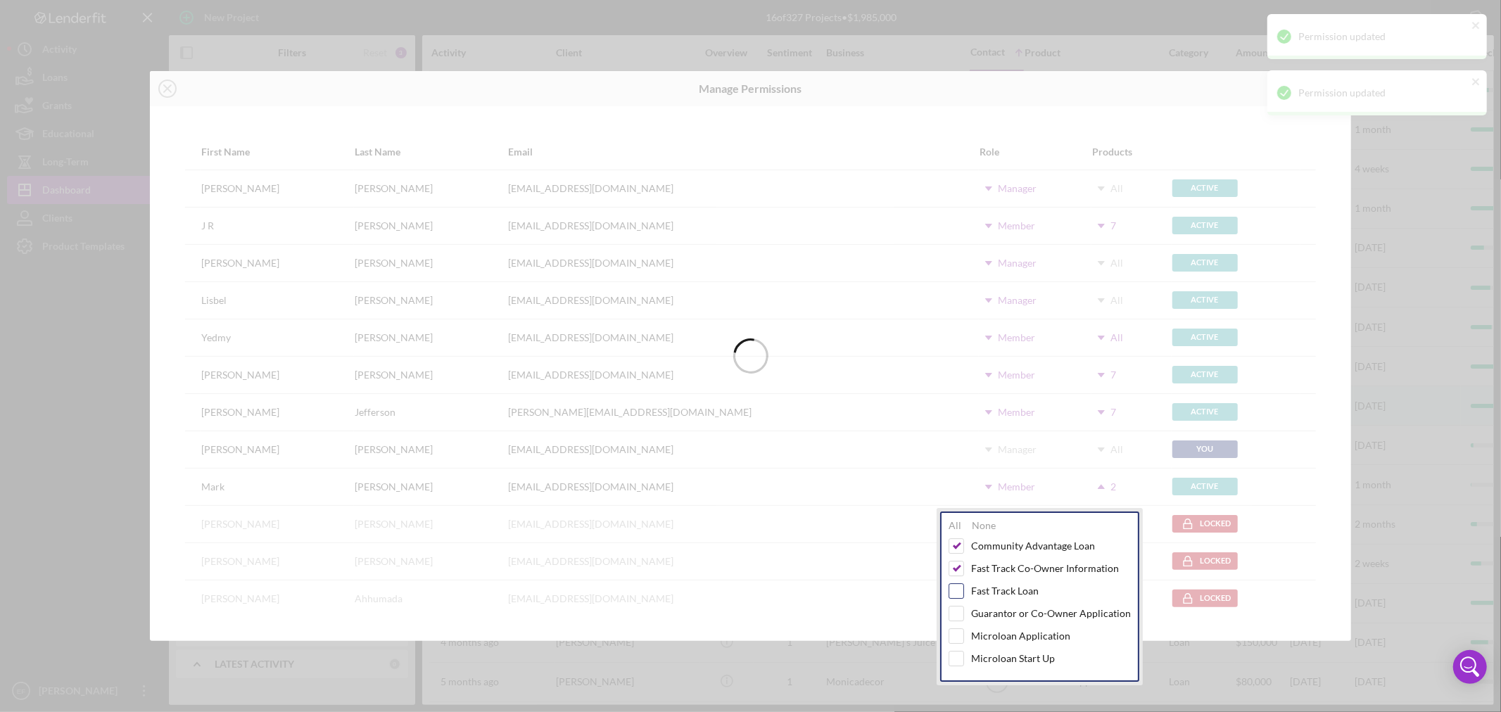
click at [958, 592] on input "checkbox" at bounding box center [957, 591] width 14 height 14
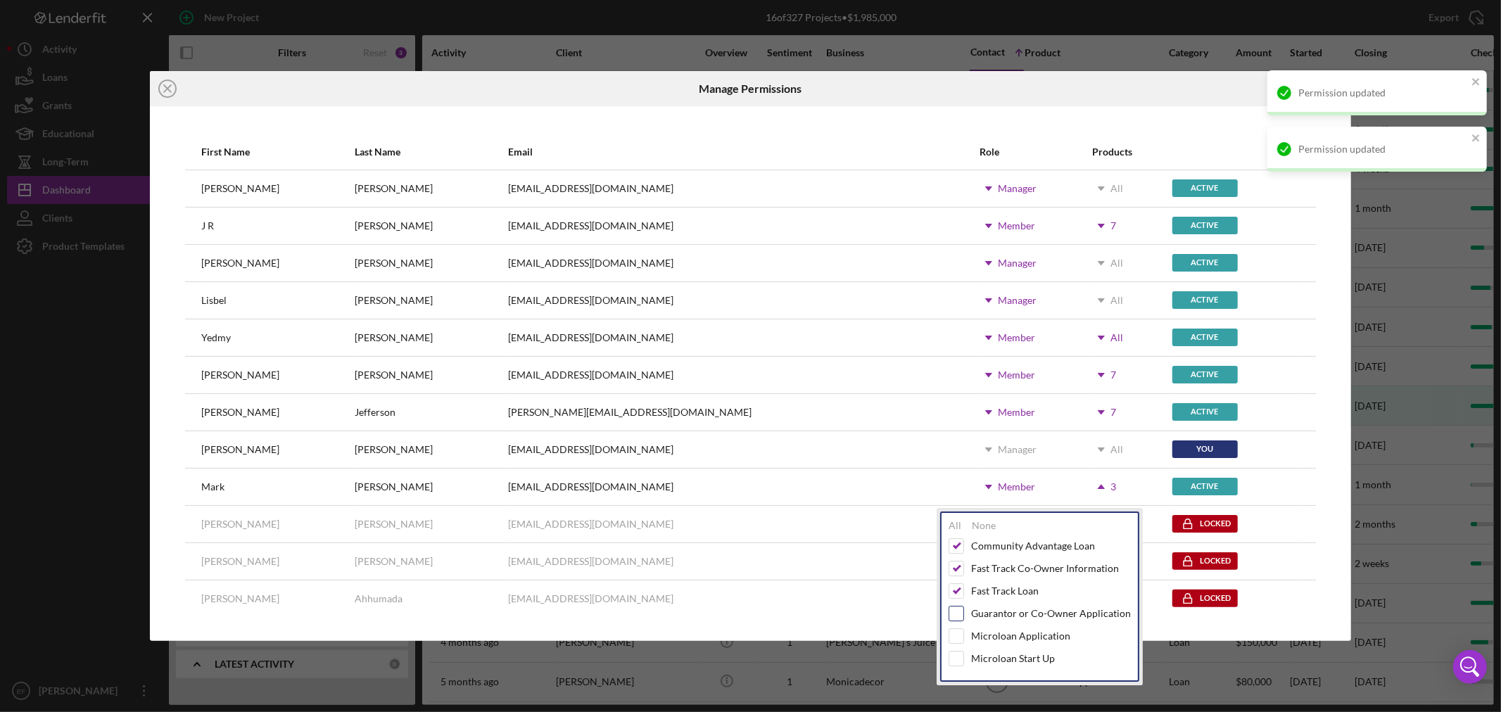
click at [955, 612] on input "checkbox" at bounding box center [957, 614] width 14 height 14
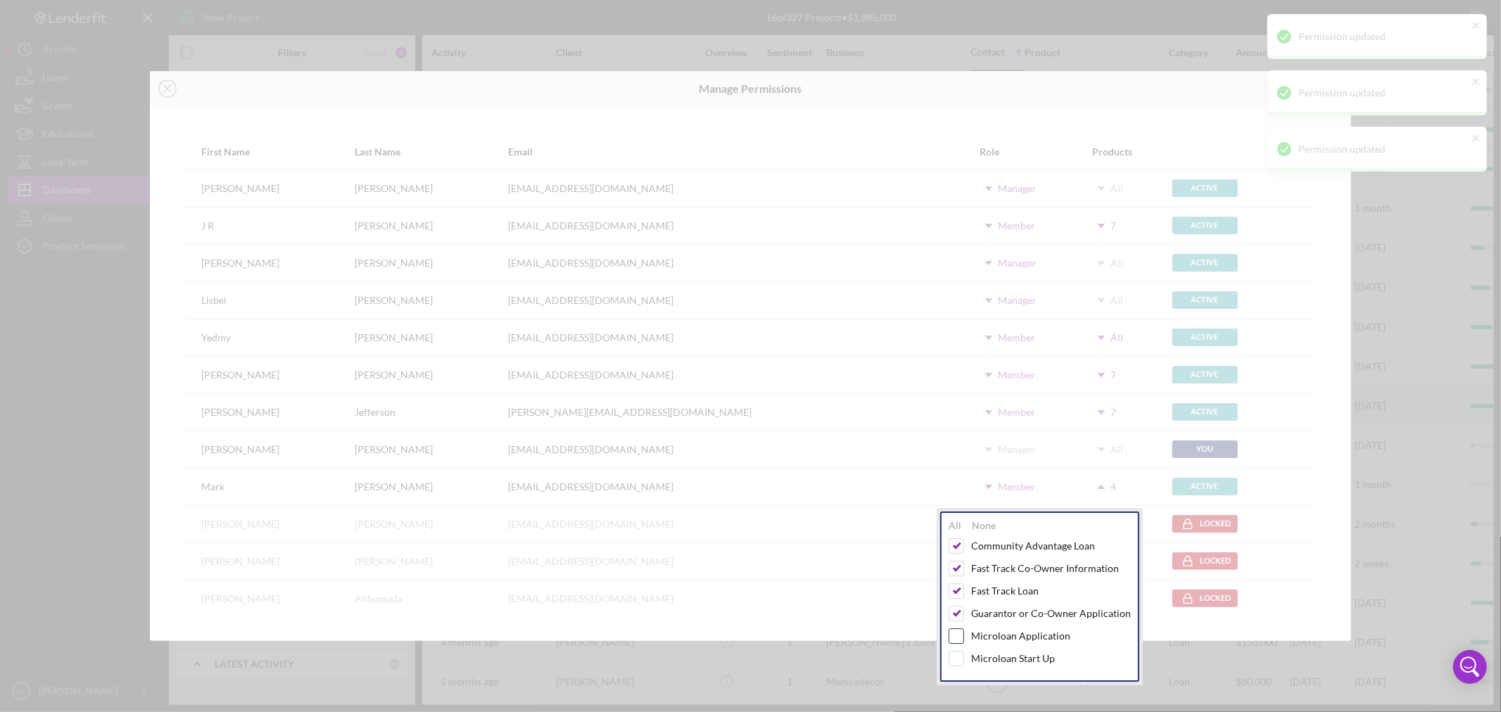
click at [954, 636] on input "checkbox" at bounding box center [957, 636] width 14 height 14
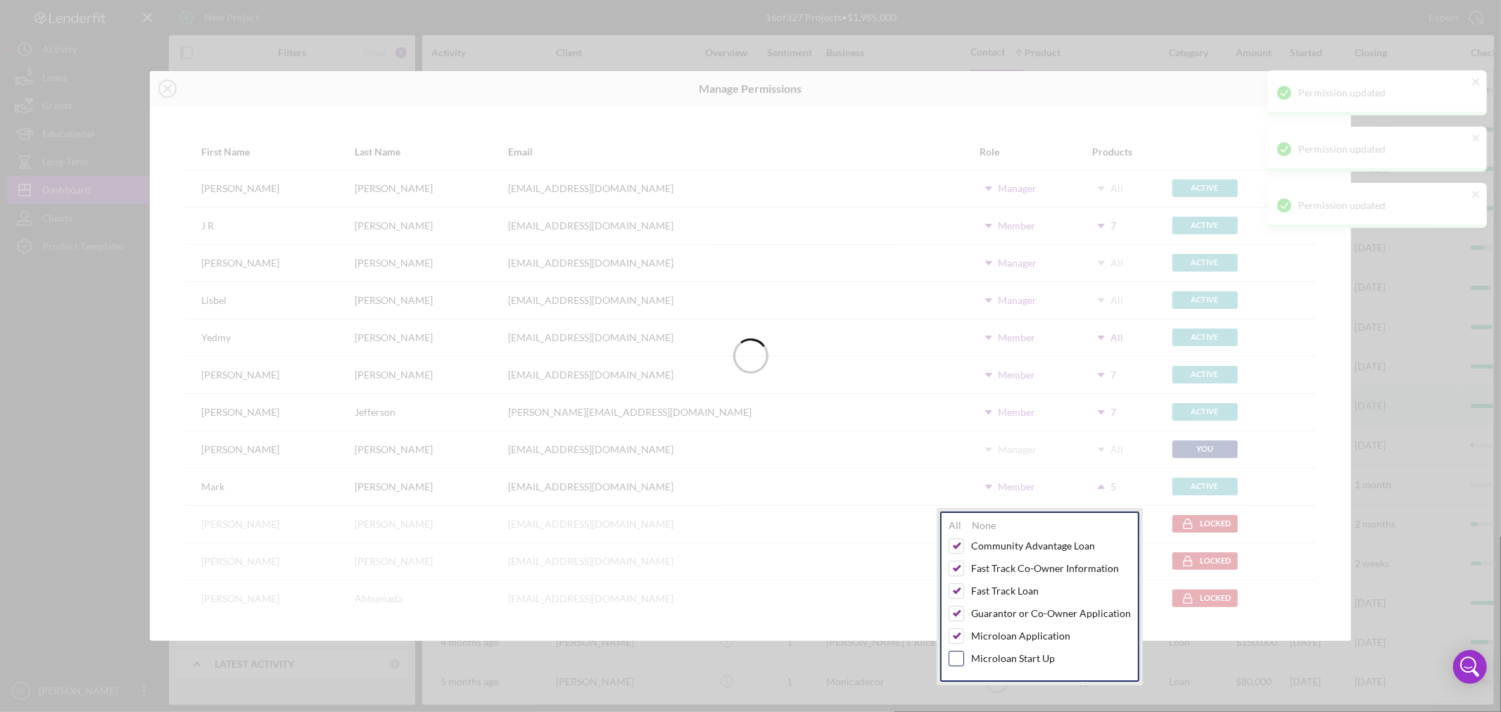
click at [957, 660] on input "checkbox" at bounding box center [957, 659] width 14 height 14
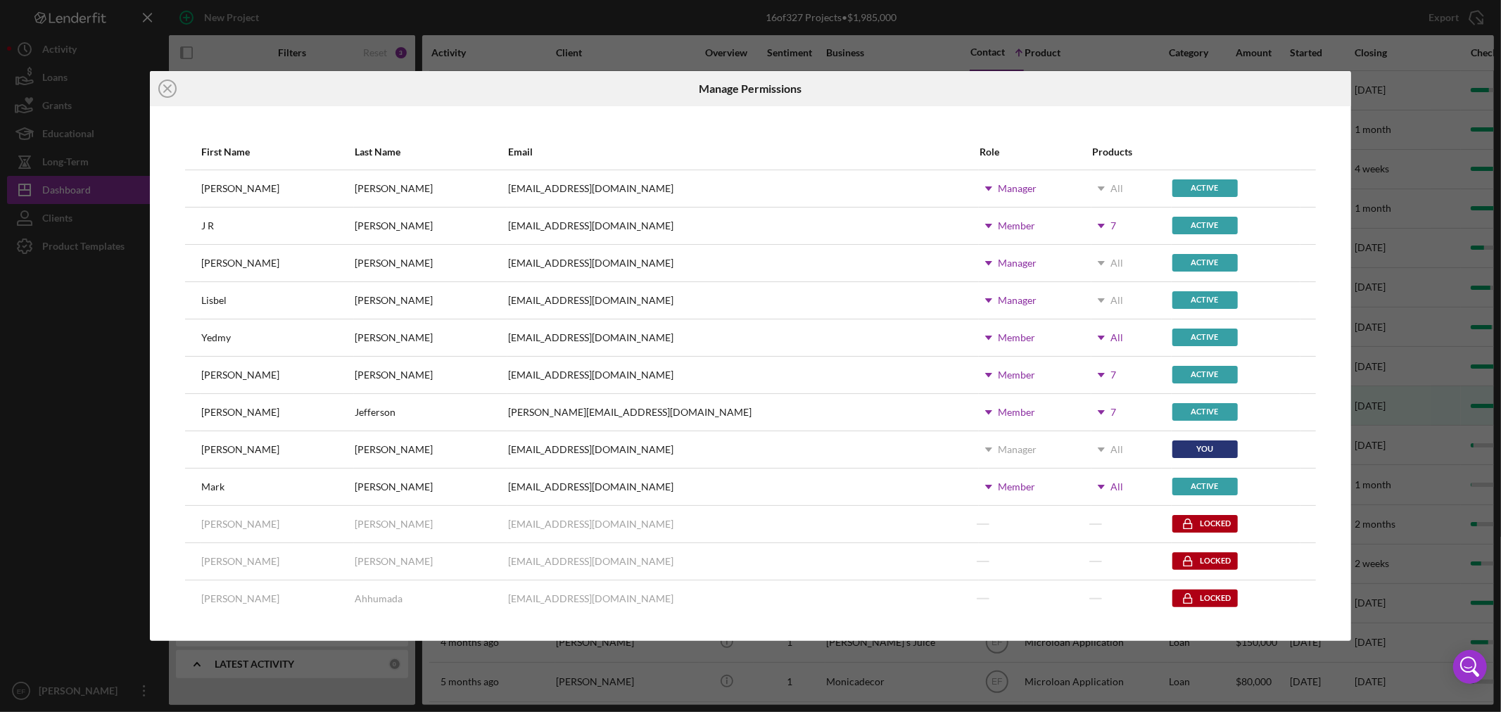
click at [966, 609] on icon at bounding box center [983, 598] width 35 height 35
click at [1084, 406] on icon "Icon/Dropdown Arrow" at bounding box center [1101, 412] width 35 height 35
click at [867, 593] on div "fahumada@communitycapitalny.org" at bounding box center [743, 598] width 470 height 35
click at [1098, 488] on use at bounding box center [1101, 487] width 7 height 4
click at [1301, 525] on td at bounding box center [1308, 523] width 15 height 37
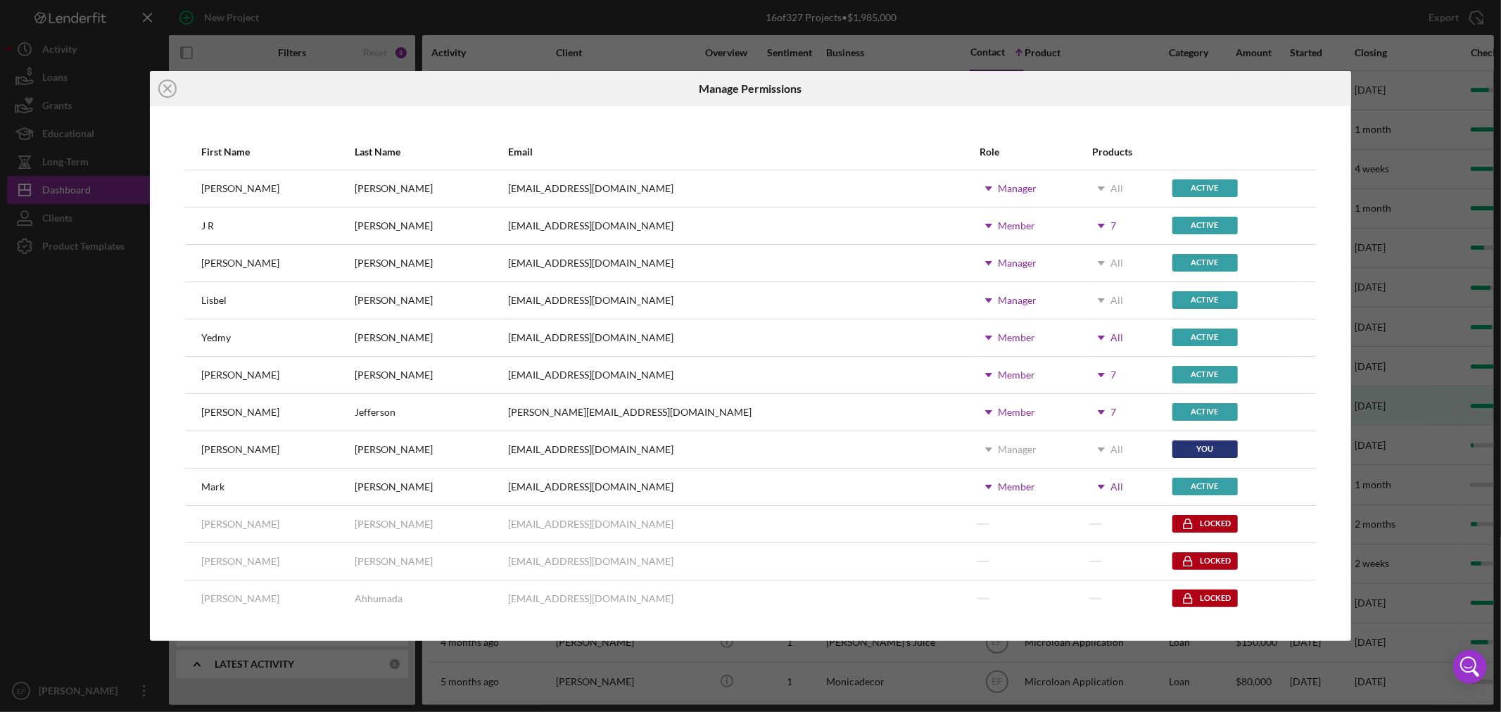
click at [1084, 232] on icon "Icon/Dropdown Arrow" at bounding box center [1101, 225] width 35 height 35
drag, startPoint x: 934, startPoint y: 592, endPoint x: 921, endPoint y: 558, distance: 37.0
click at [979, 581] on td at bounding box center [1035, 598] width 113 height 37
click at [985, 262] on use at bounding box center [988, 263] width 7 height 4
click at [971, 262] on icon "Icon/Dropdown Arrow" at bounding box center [988, 263] width 35 height 35
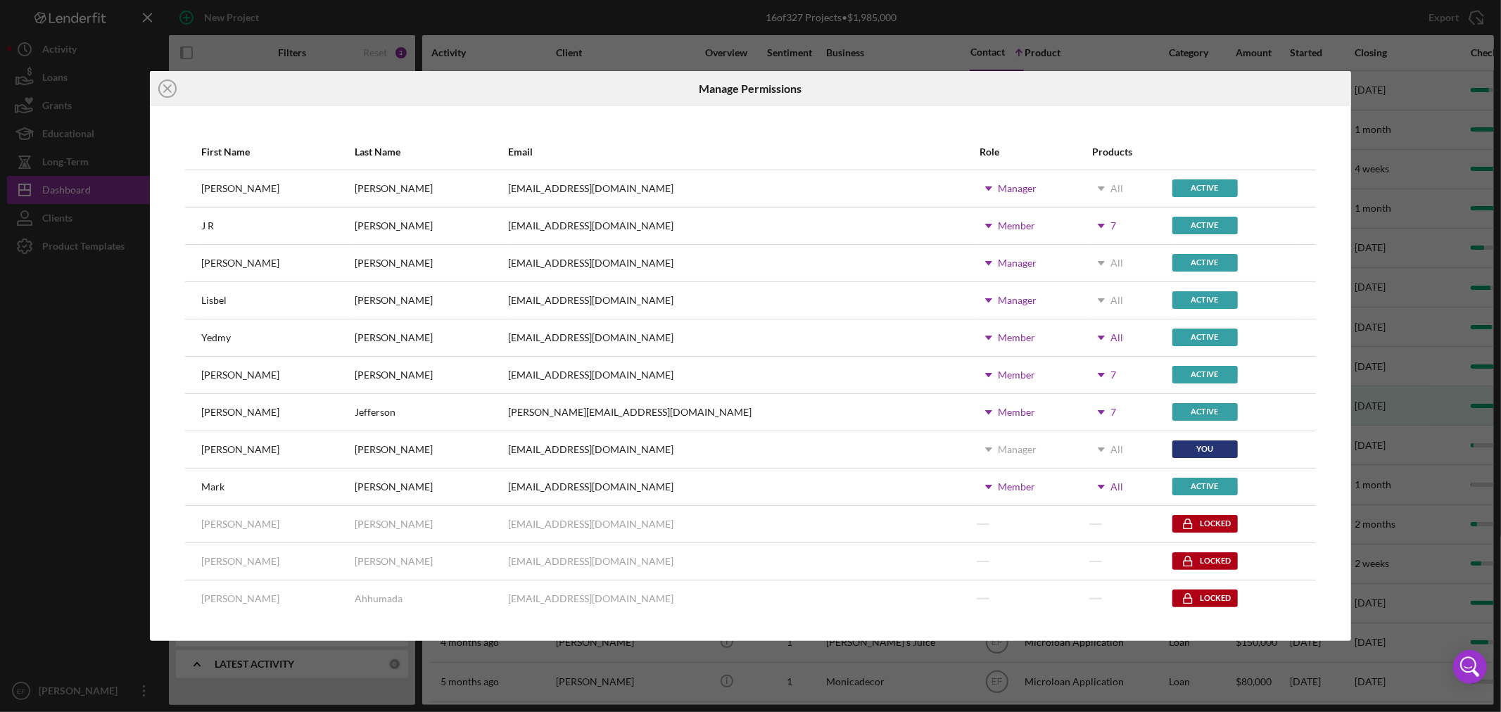
click at [985, 187] on use at bounding box center [988, 189] width 7 height 4
click at [908, 258] on div "Member" at bounding box center [912, 253] width 68 height 21
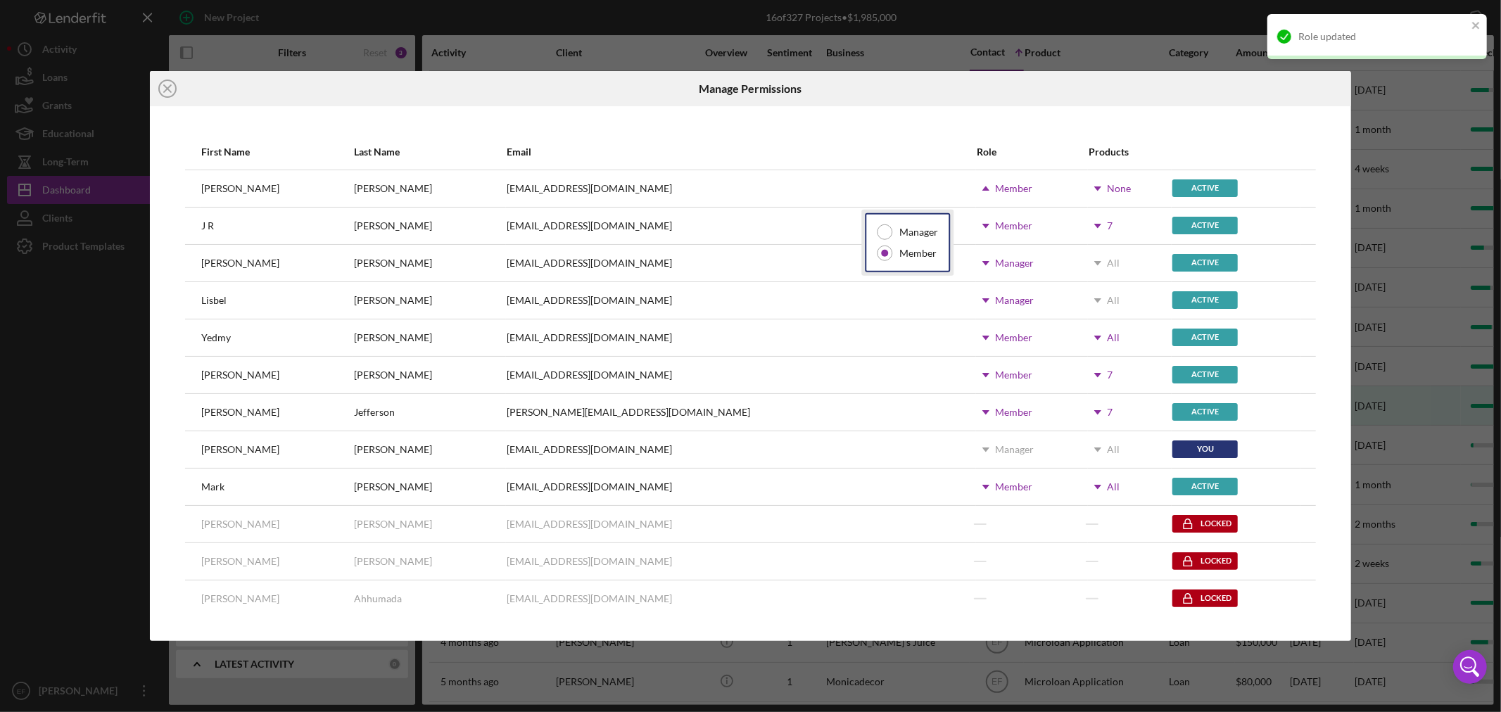
click at [1223, 121] on div "First Name Last Name Email Role Products Dale Owen daleaowen@gmail.com Icon/Dro…" at bounding box center [750, 373] width 1201 height 535
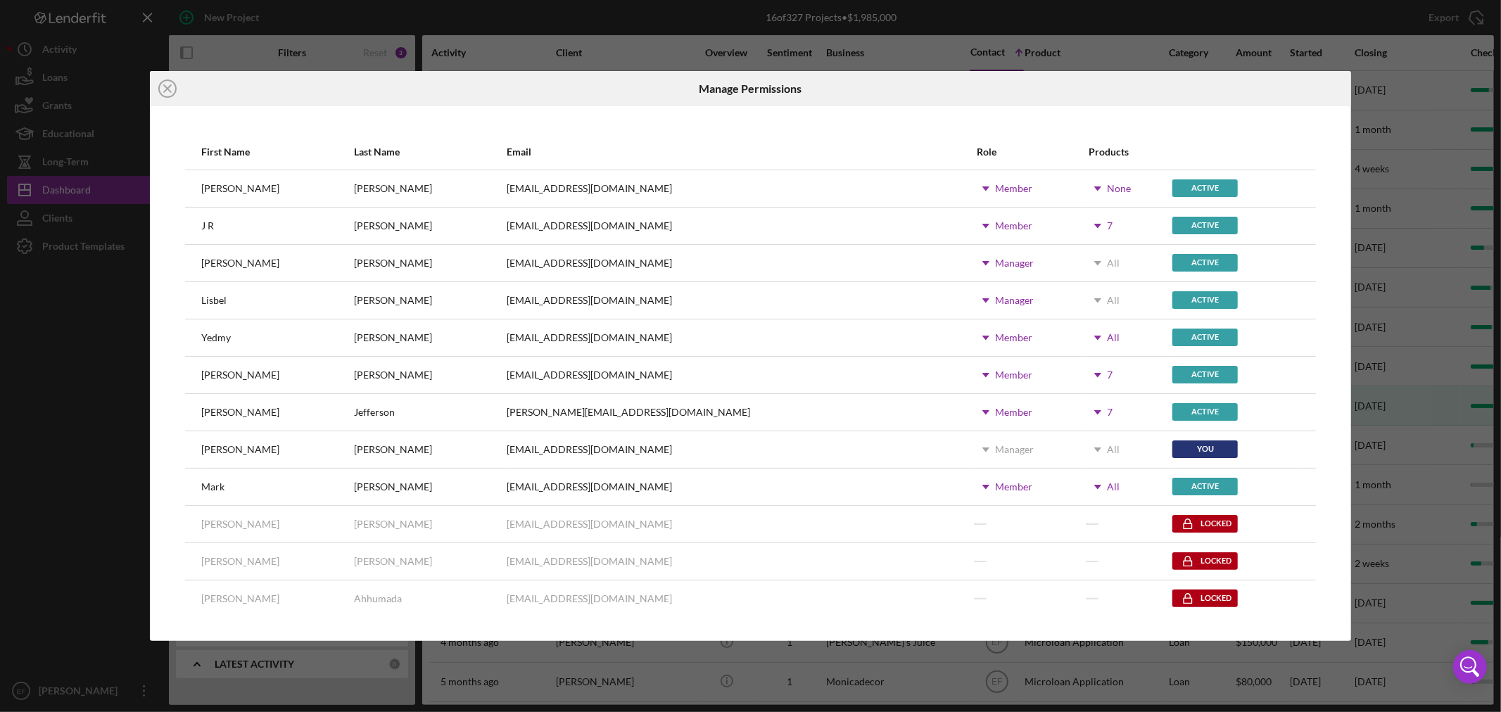
click at [1081, 181] on icon "Icon/Dropdown Arrow" at bounding box center [1098, 188] width 35 height 35
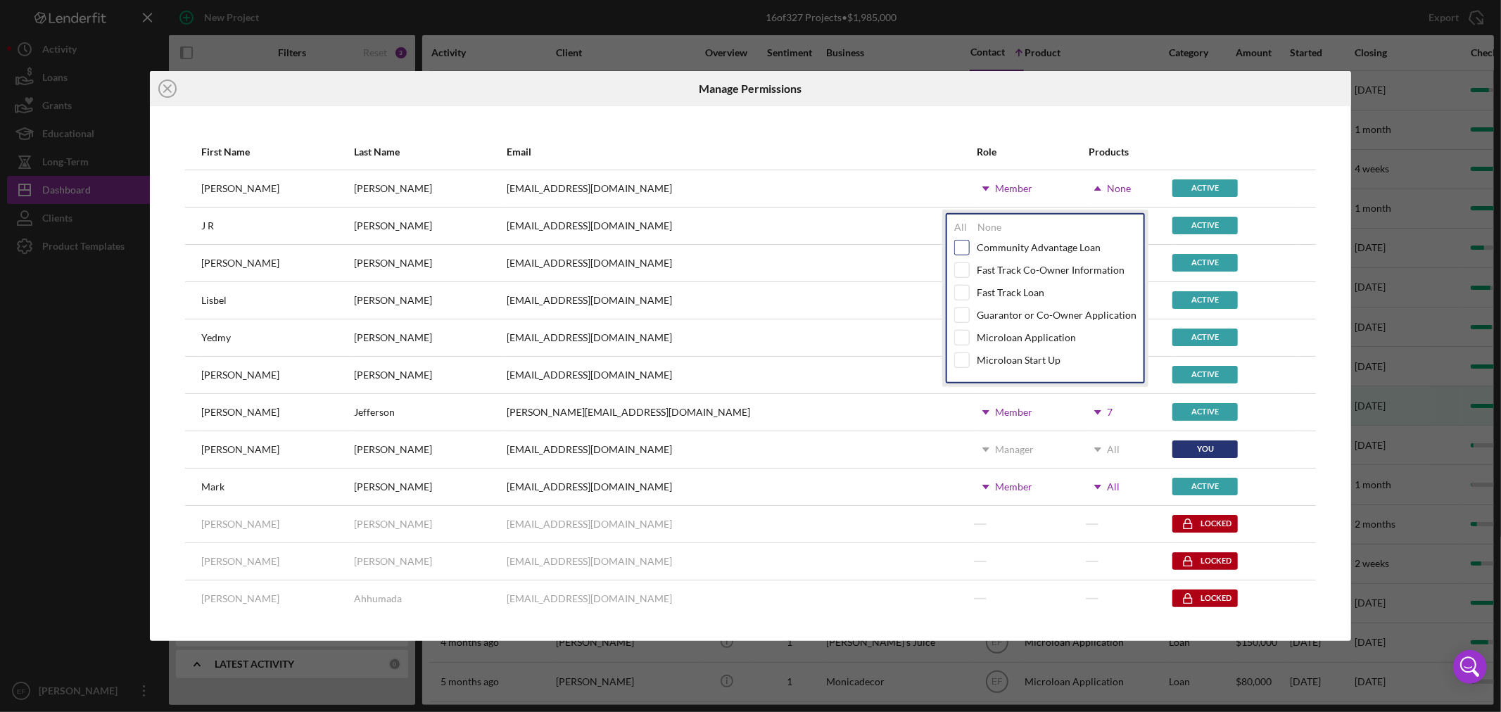
click at [962, 246] on input "checkbox" at bounding box center [962, 248] width 14 height 14
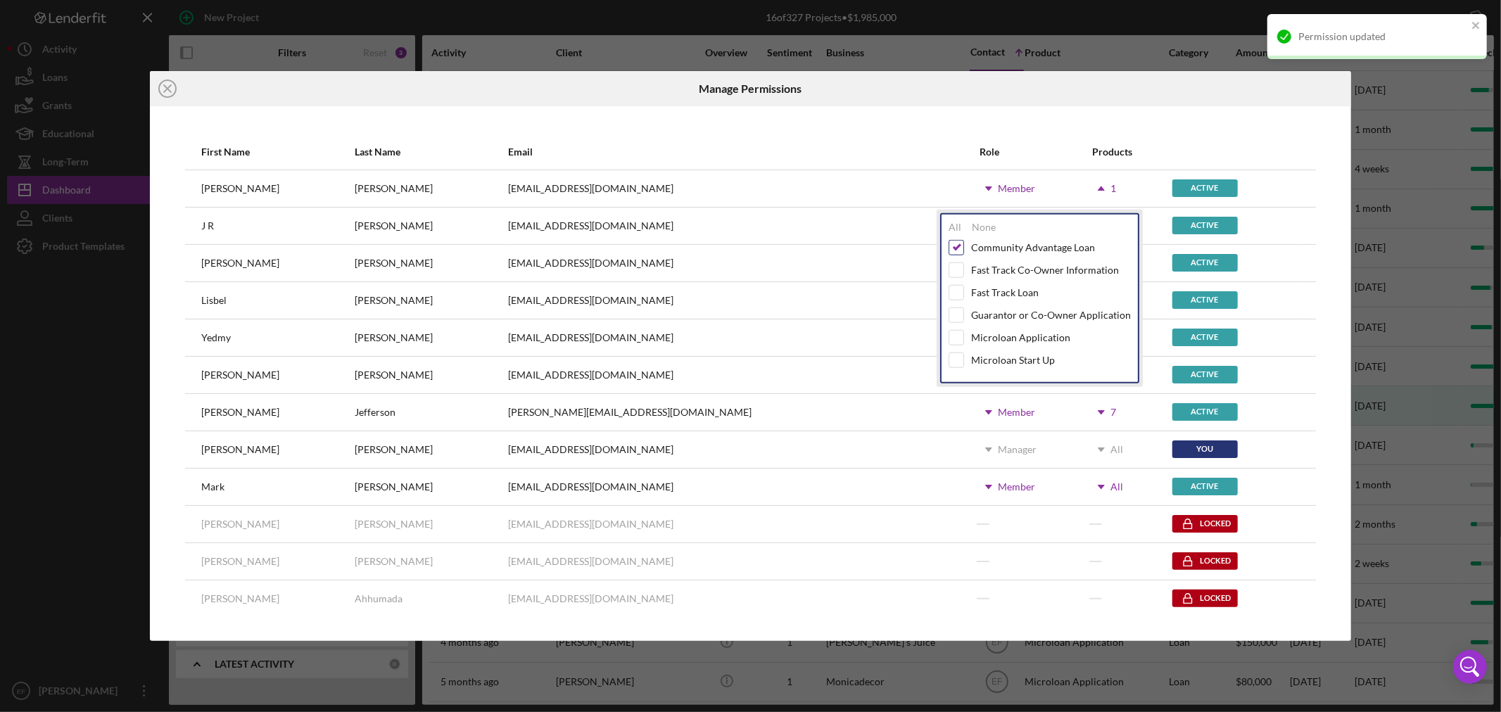
click at [960, 242] on input "checkbox" at bounding box center [957, 248] width 14 height 14
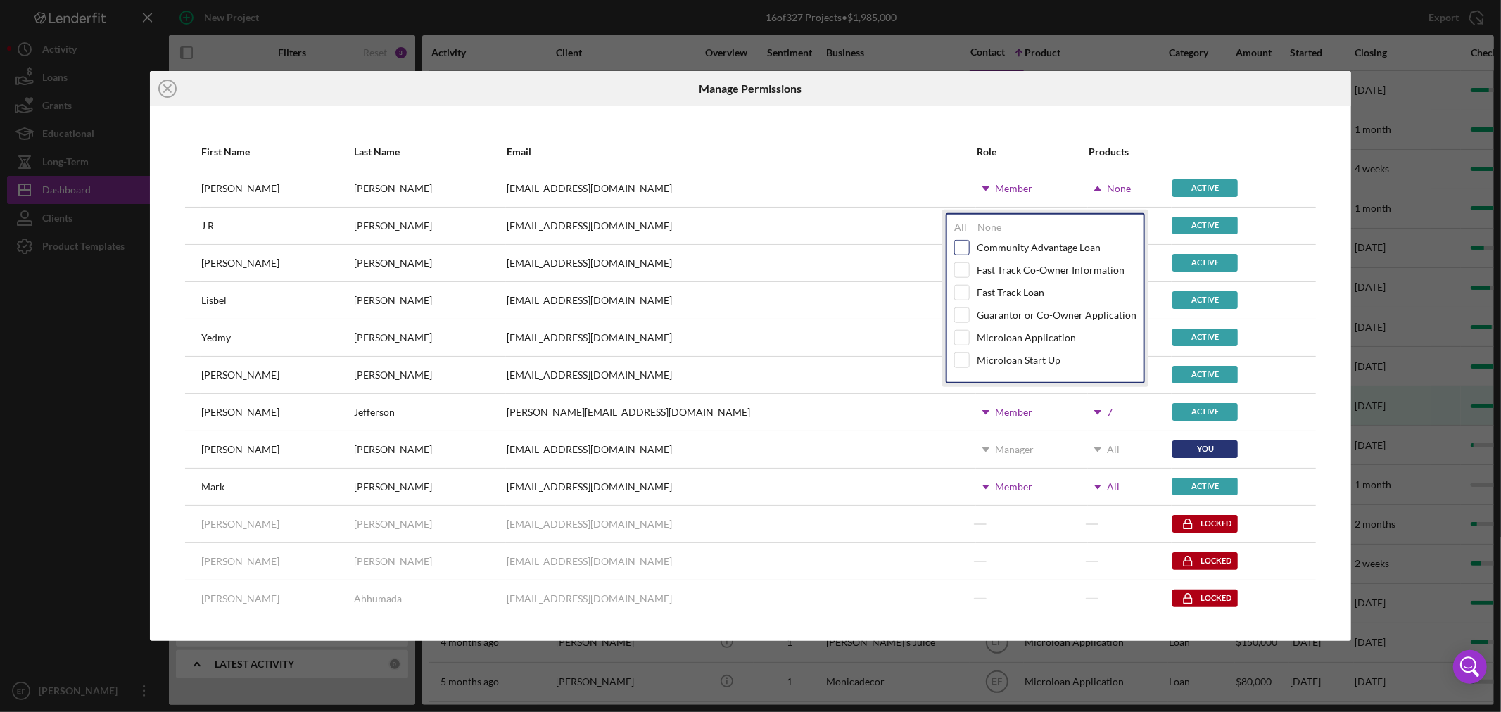
click at [967, 243] on input "checkbox" at bounding box center [962, 248] width 14 height 14
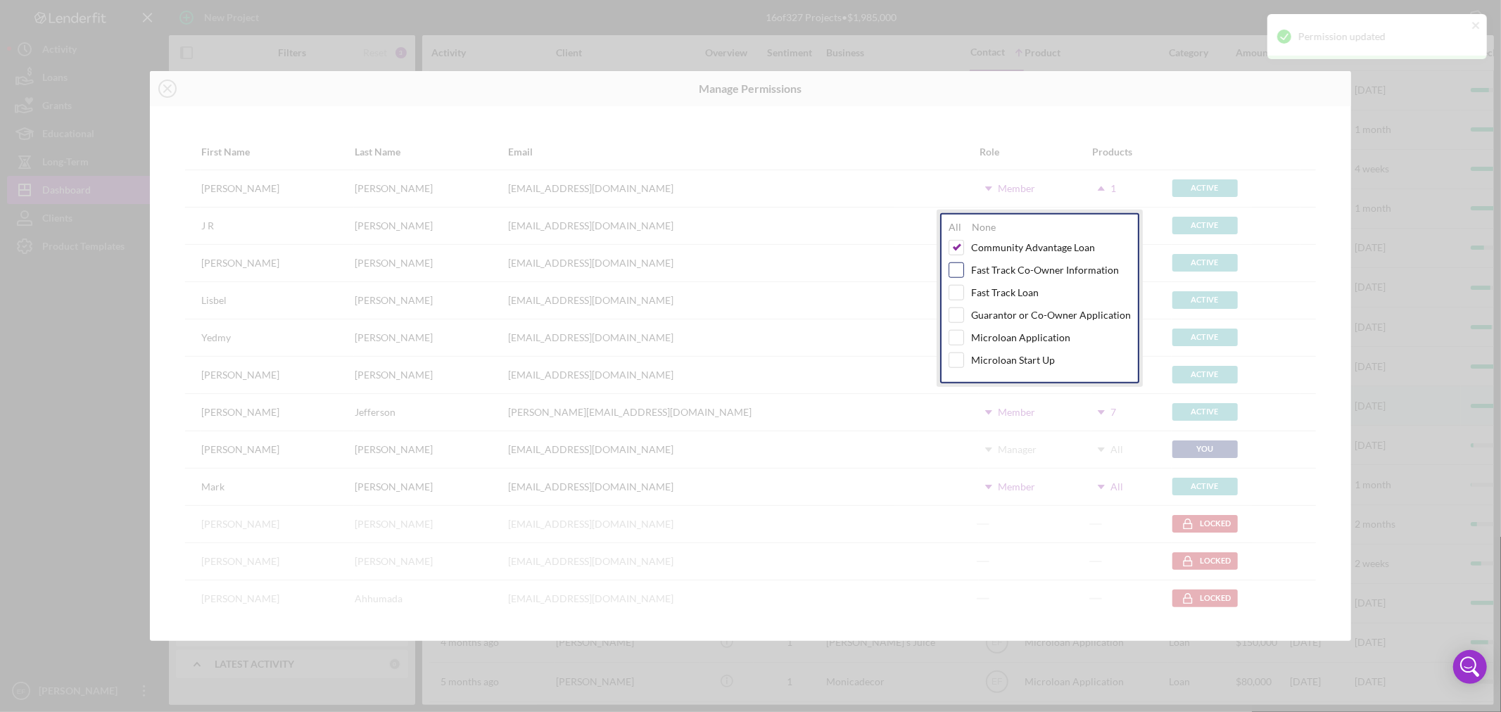
click at [956, 275] on input "checkbox" at bounding box center [957, 270] width 14 height 14
click at [952, 294] on input "checkbox" at bounding box center [957, 293] width 14 height 14
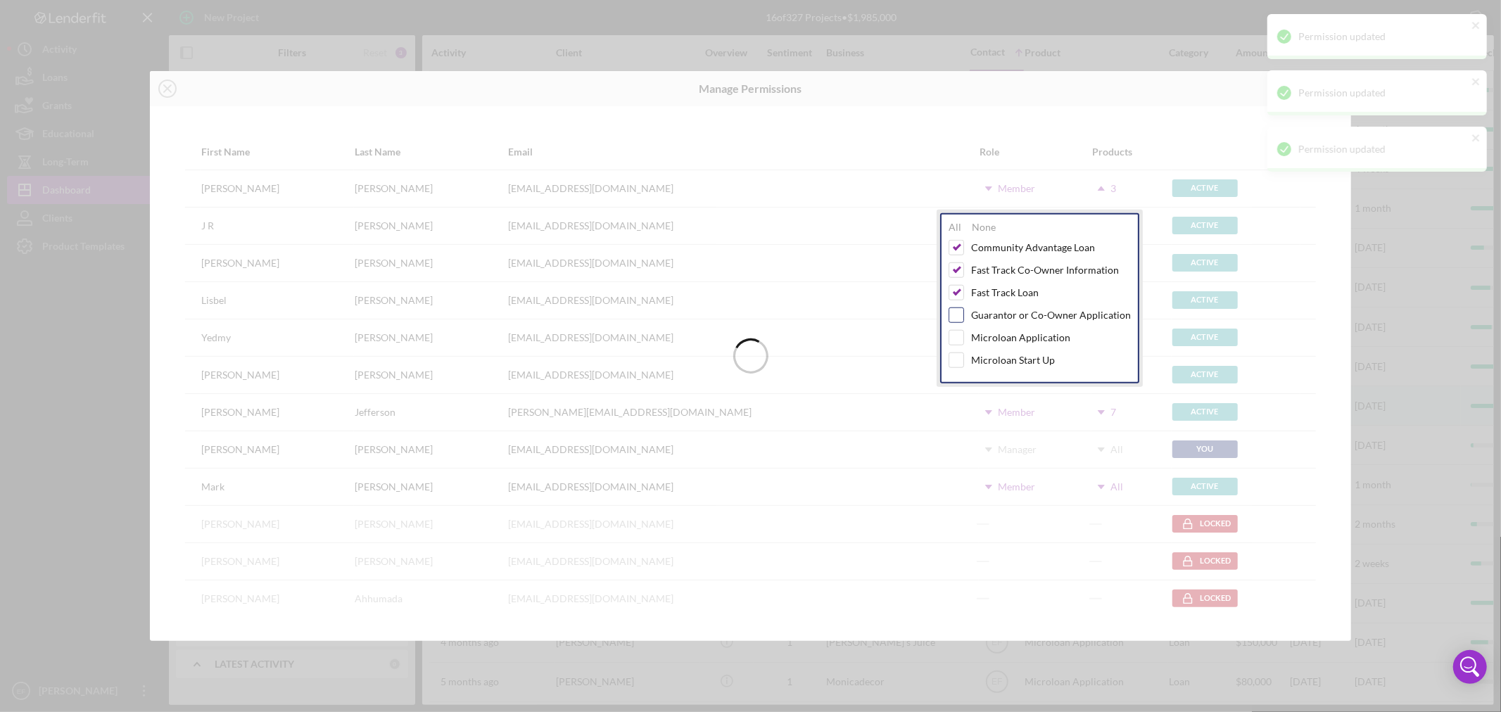
click at [955, 314] on input "checkbox" at bounding box center [957, 315] width 14 height 14
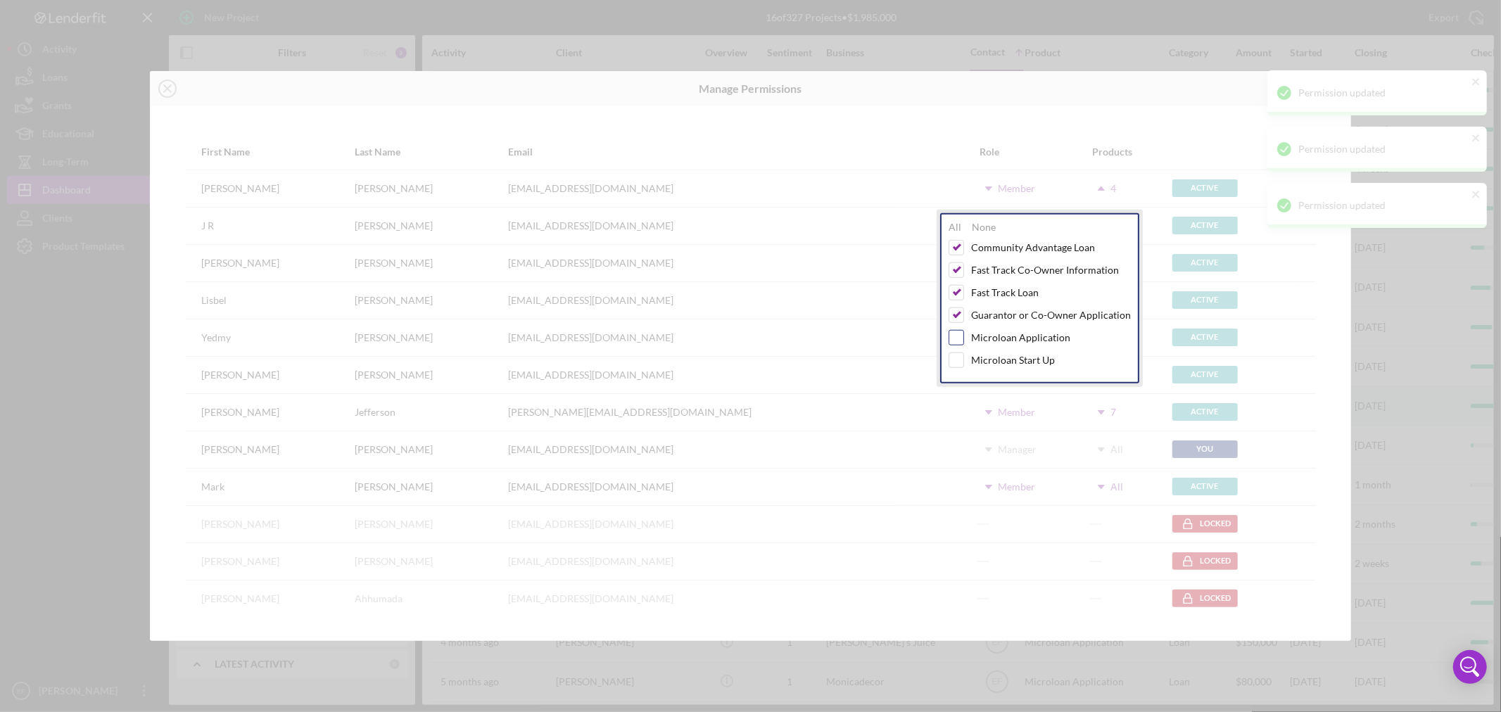
click at [957, 339] on input "checkbox" at bounding box center [957, 338] width 14 height 14
click at [952, 360] on input "checkbox" at bounding box center [957, 360] width 14 height 14
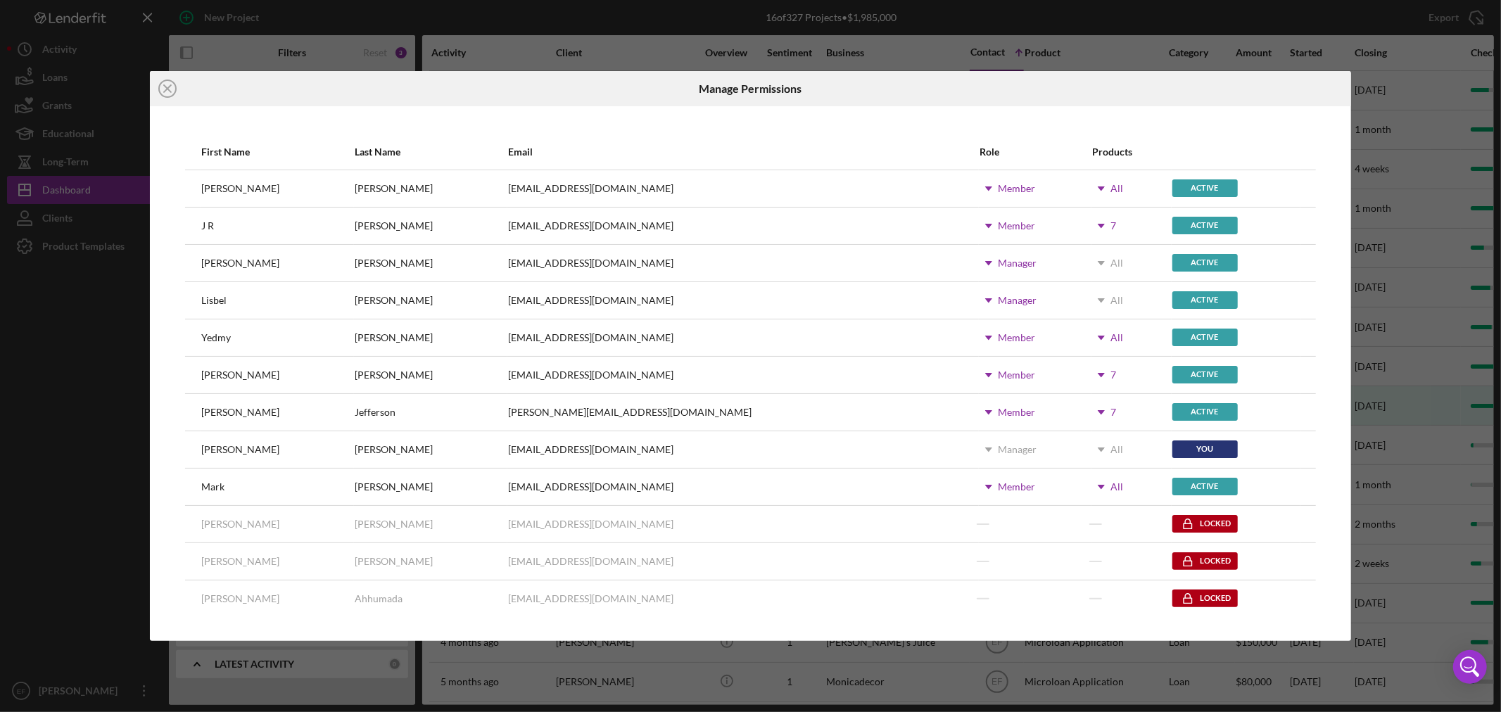
click at [1097, 101] on div at bounding box center [1151, 88] width 401 height 35
click at [1098, 187] on use at bounding box center [1101, 189] width 7 height 4
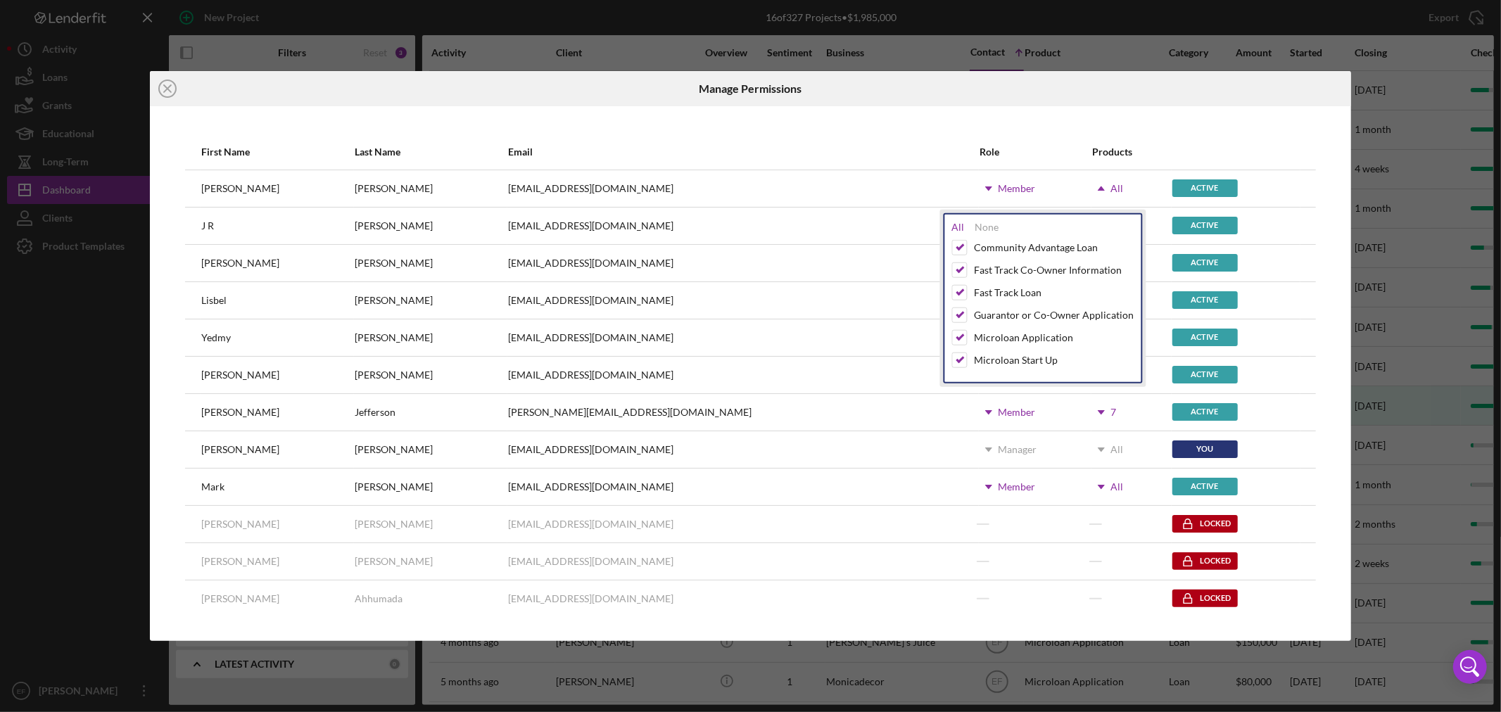
click at [953, 228] on div "All" at bounding box center [958, 227] width 13 height 11
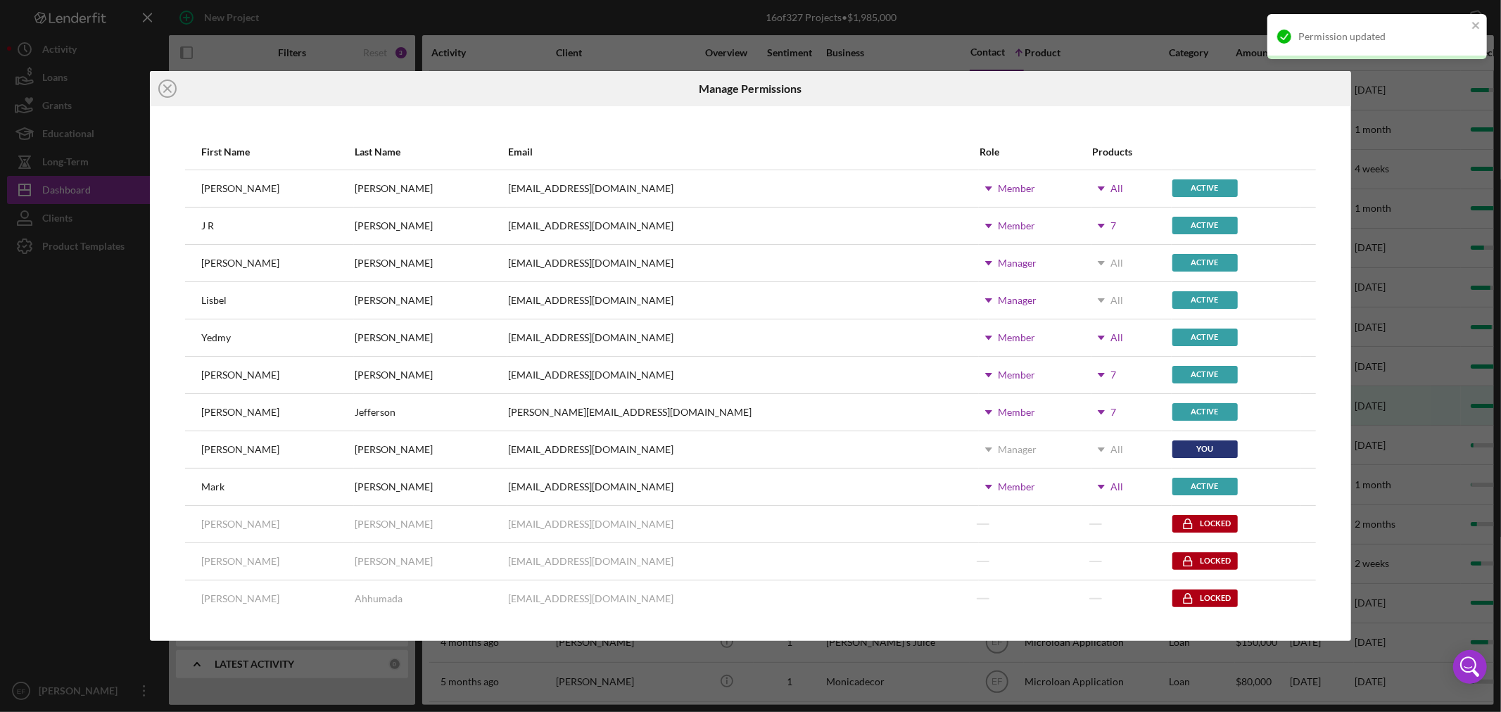
click at [1114, 113] on div "First Name Last Name Email Role Products Dale Owen daleaowen@gmail.com Icon/Dro…" at bounding box center [750, 373] width 1201 height 535
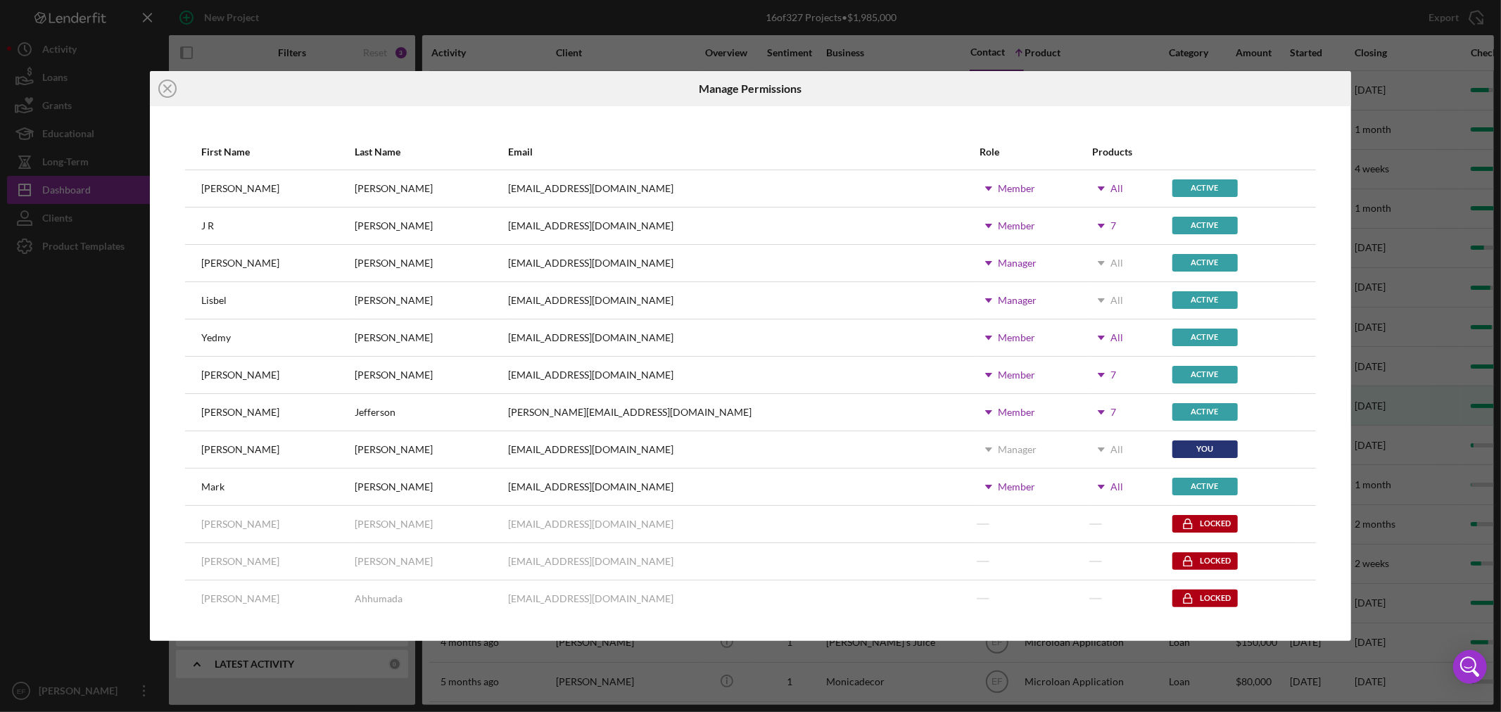
click at [1098, 225] on use at bounding box center [1101, 226] width 7 height 4
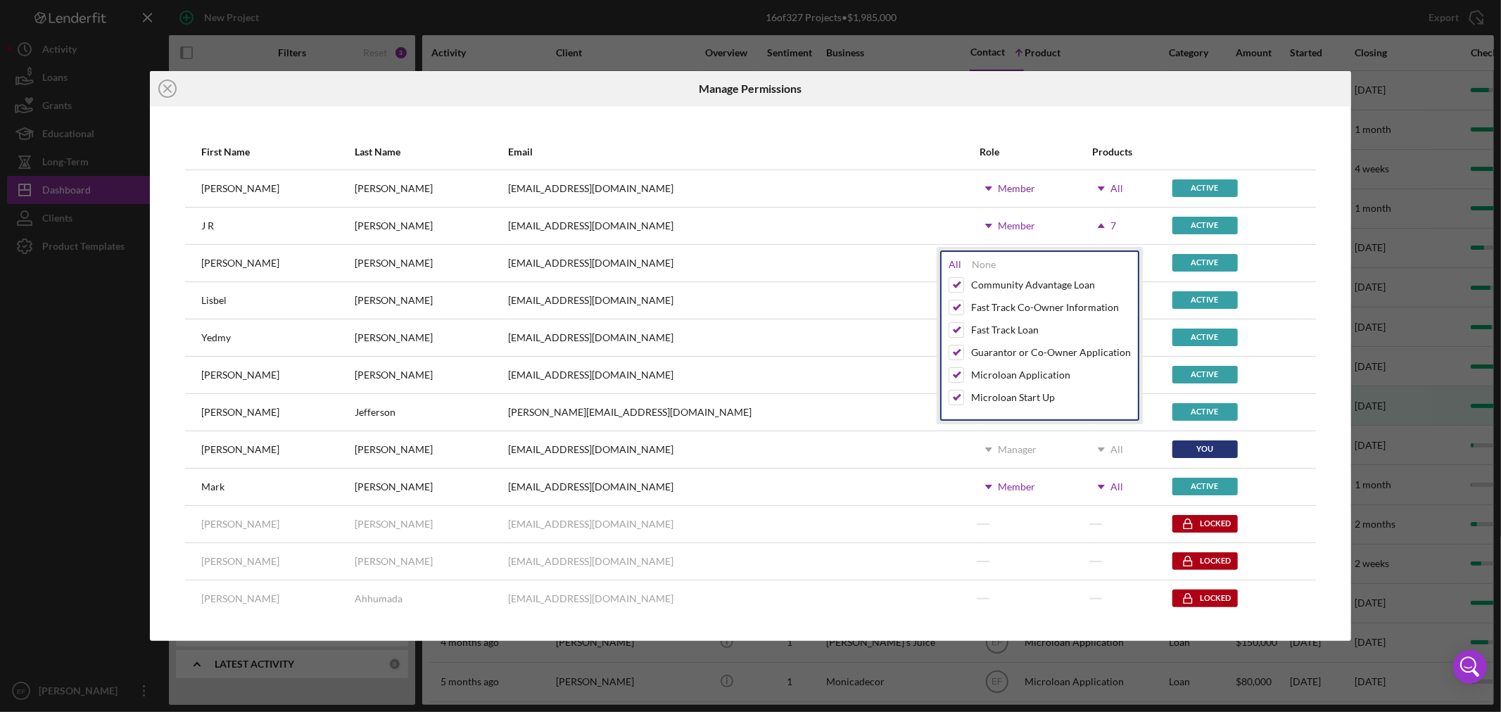
click at [949, 262] on div "All" at bounding box center [955, 264] width 13 height 11
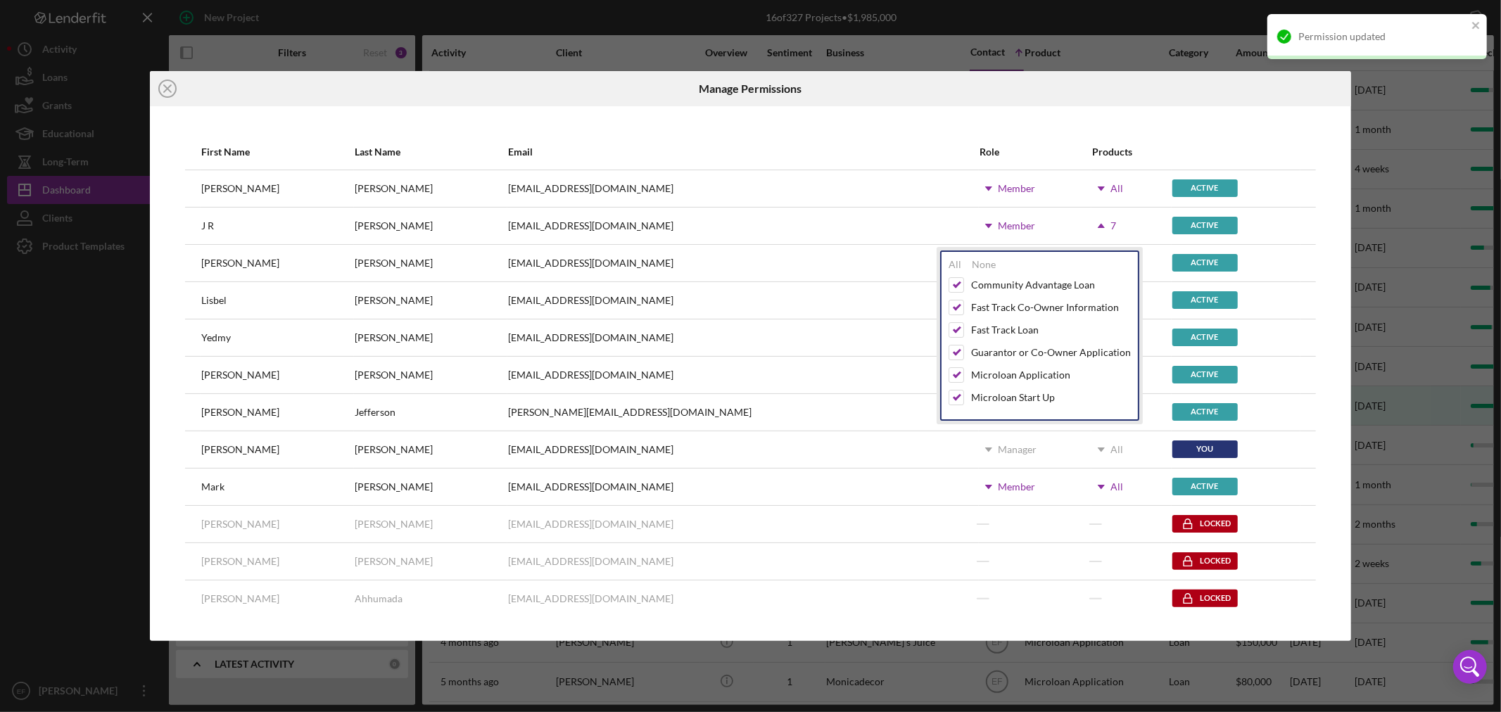
click at [1161, 115] on div "First Name Last Name Email Role Products Dale Owen daleaowen@gmail.com Icon/Dro…" at bounding box center [750, 373] width 1201 height 535
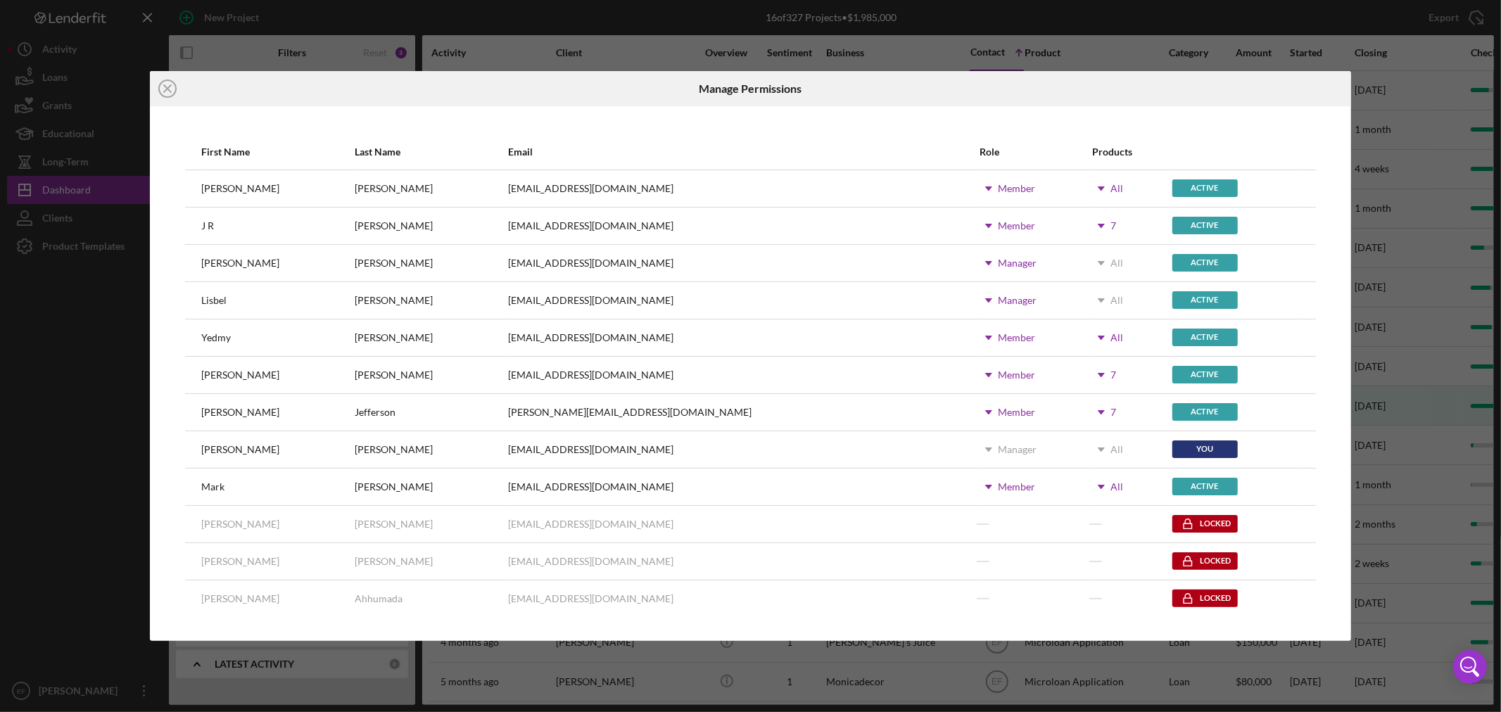
click at [1084, 372] on icon "Icon/Dropdown Arrow" at bounding box center [1101, 375] width 35 height 35
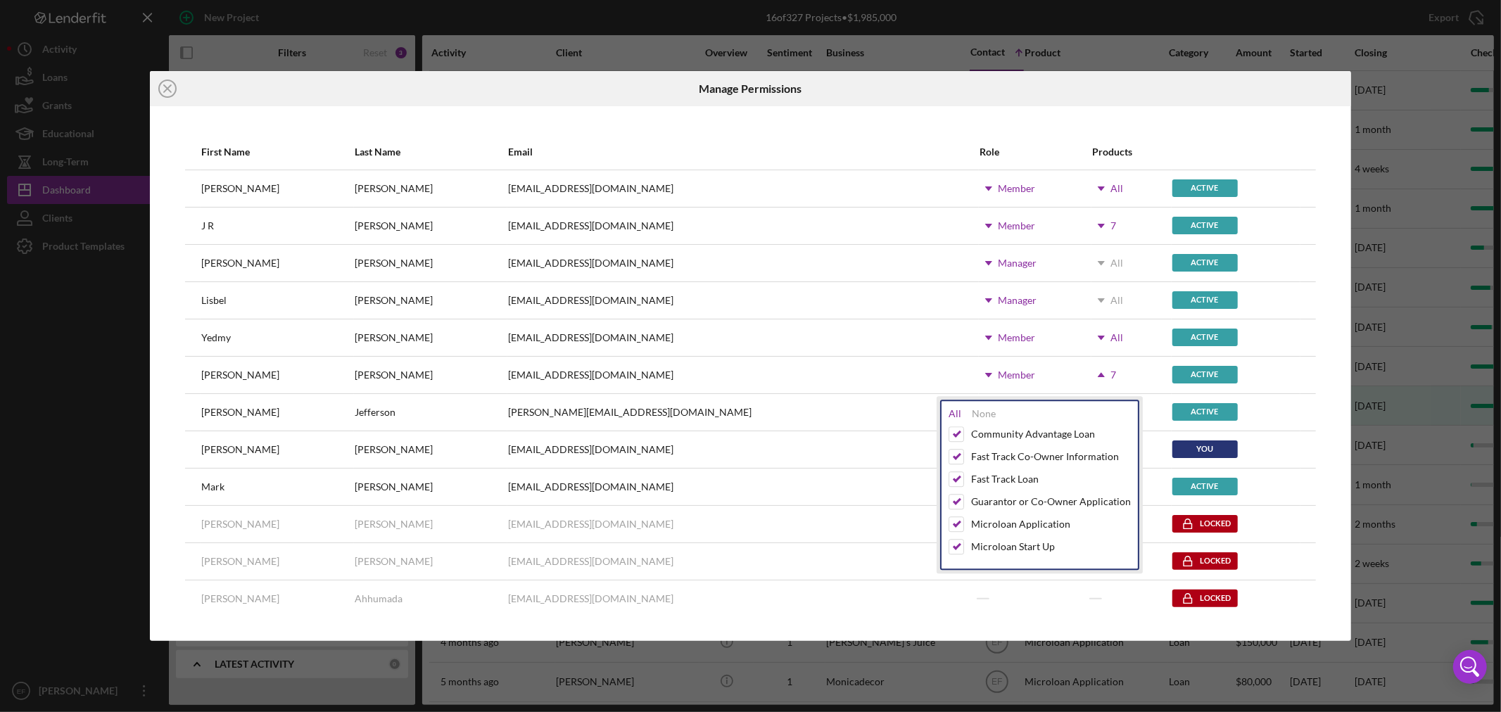
click at [952, 413] on div "All" at bounding box center [955, 413] width 13 height 11
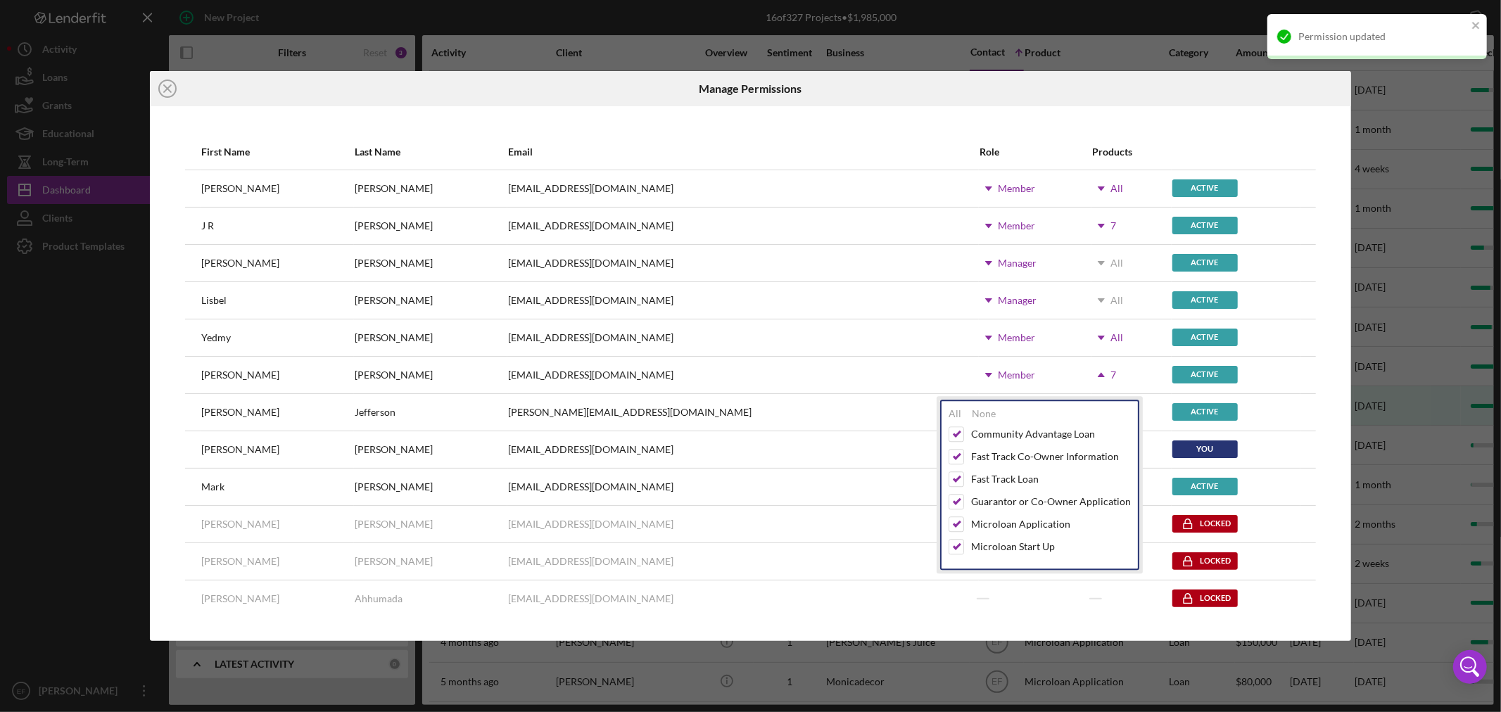
click at [1060, 90] on div at bounding box center [1151, 88] width 401 height 35
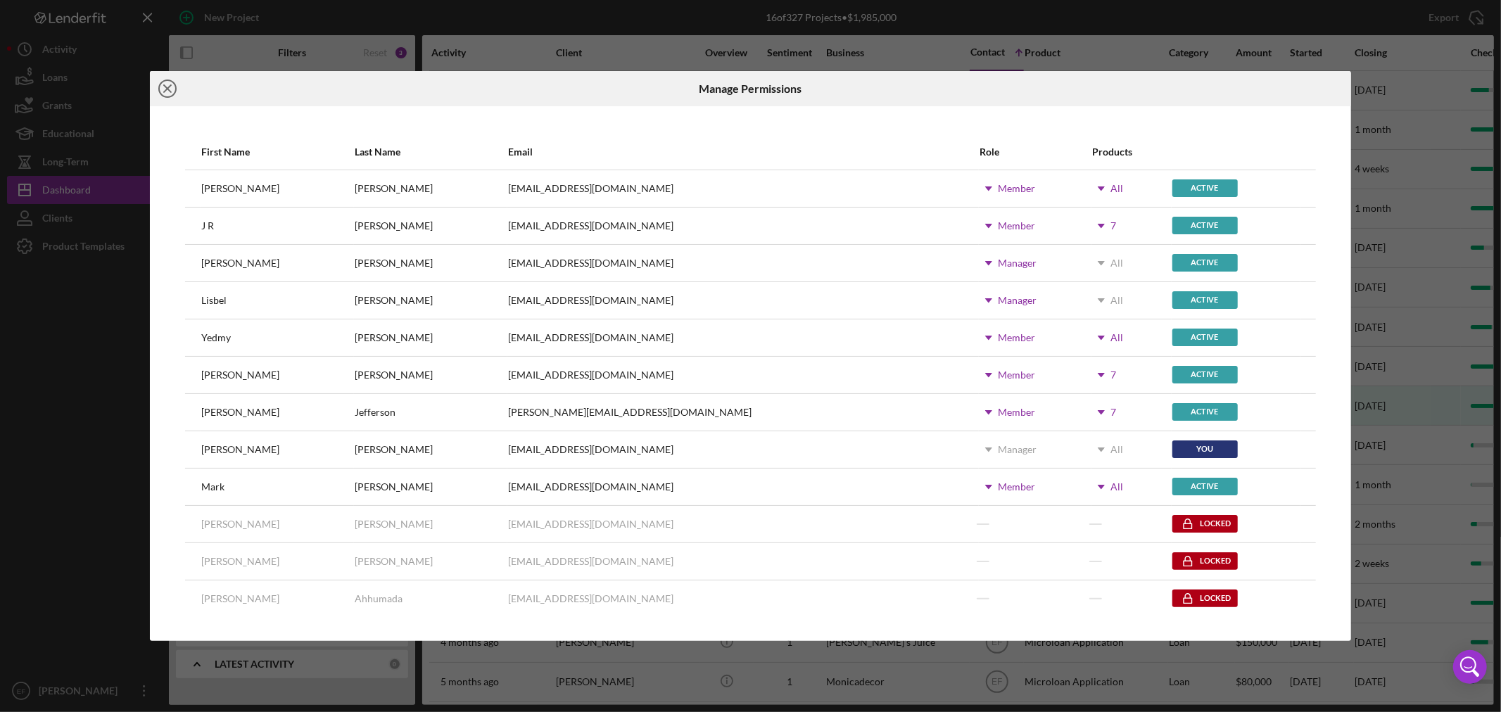
click at [168, 83] on icon "Icon/Close" at bounding box center [167, 88] width 35 height 35
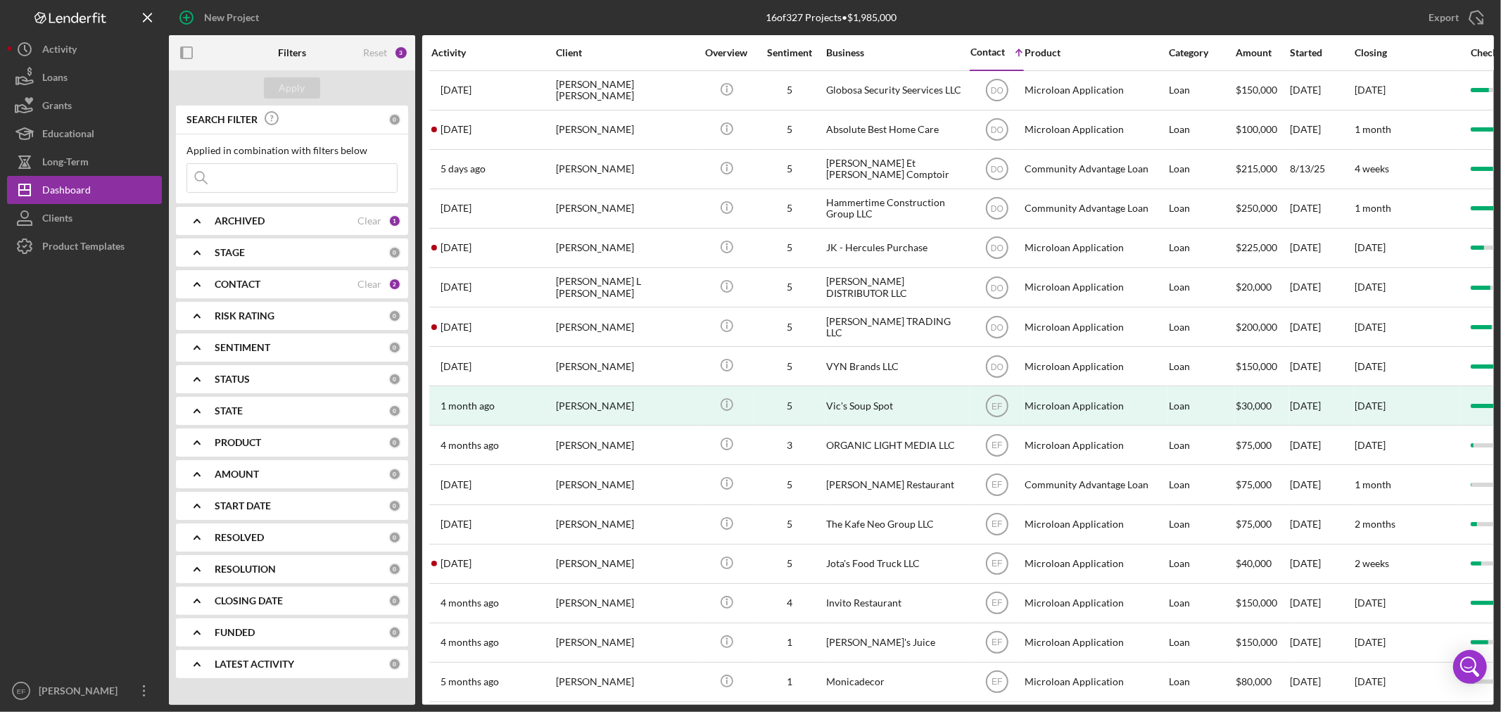
click at [77, 491] on div at bounding box center [84, 468] width 155 height 417
